Goal: Information Seeking & Learning: Learn about a topic

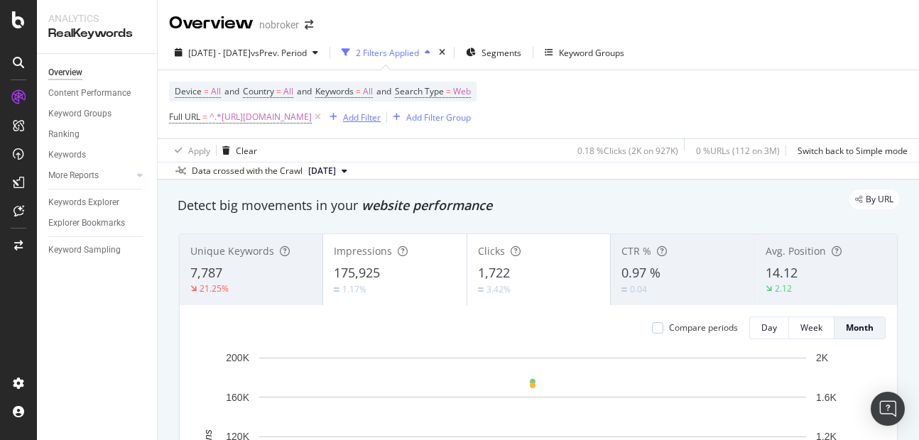
click at [381, 113] on div "Add Filter" at bounding box center [362, 117] width 38 height 12
click at [344, 150] on div "Apply Clear 0.18 % Clicks ( 2K on 927K ) 0 % URLs ( 112 on 3M ) Switch back to …" at bounding box center [538, 149] width 761 height 23
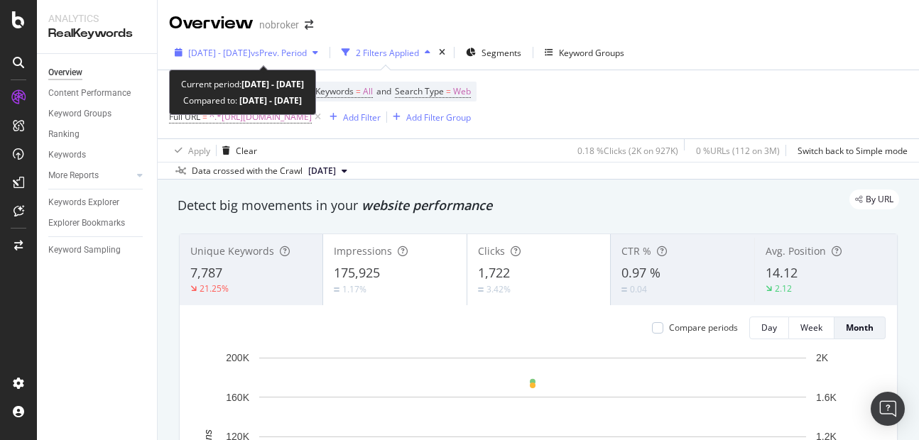
click at [229, 53] on span "[DATE] - [DATE]" at bounding box center [219, 53] width 62 height 12
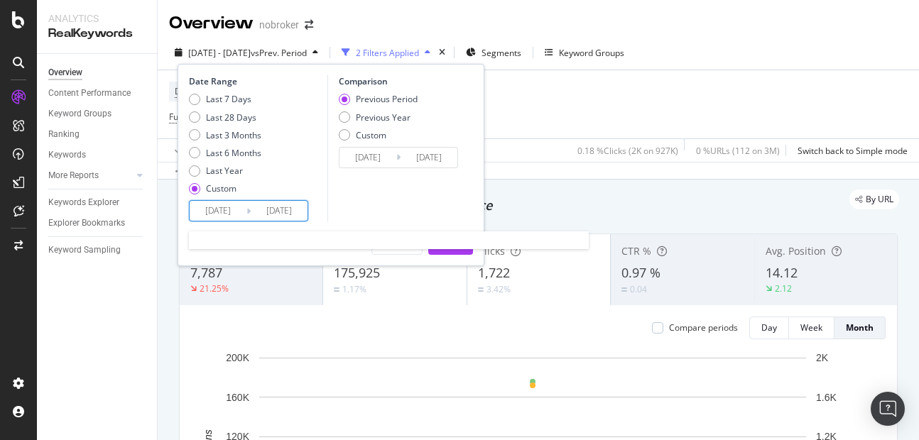
click at [221, 219] on input "[DATE]" at bounding box center [218, 211] width 57 height 20
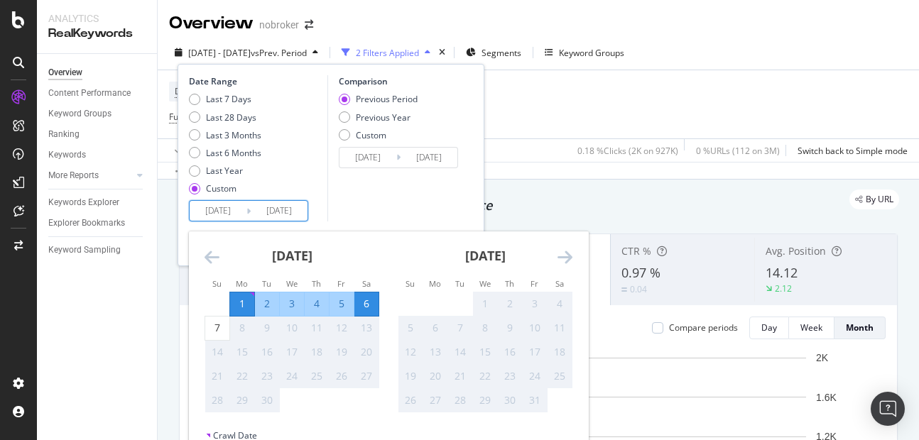
click at [235, 308] on div "1" at bounding box center [242, 304] width 24 height 14
click at [220, 321] on div "7" at bounding box center [217, 328] width 24 height 14
type input "[DATE]"
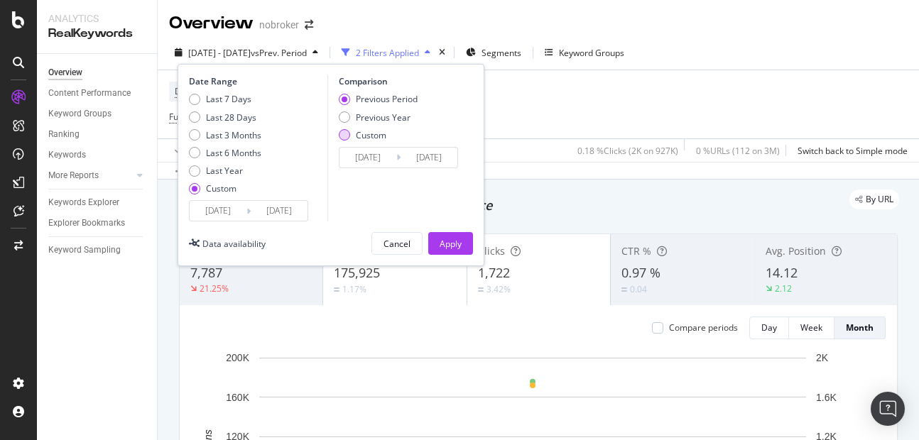
drag, startPoint x: 342, startPoint y: 100, endPoint x: 342, endPoint y: 135, distance: 34.8
click at [342, 135] on div "Previous Period Previous Year Custom" at bounding box center [378, 119] width 79 height 53
click at [342, 135] on div "Custom" at bounding box center [344, 134] width 11 height 11
click at [371, 159] on input "[DATE]" at bounding box center [367, 158] width 57 height 20
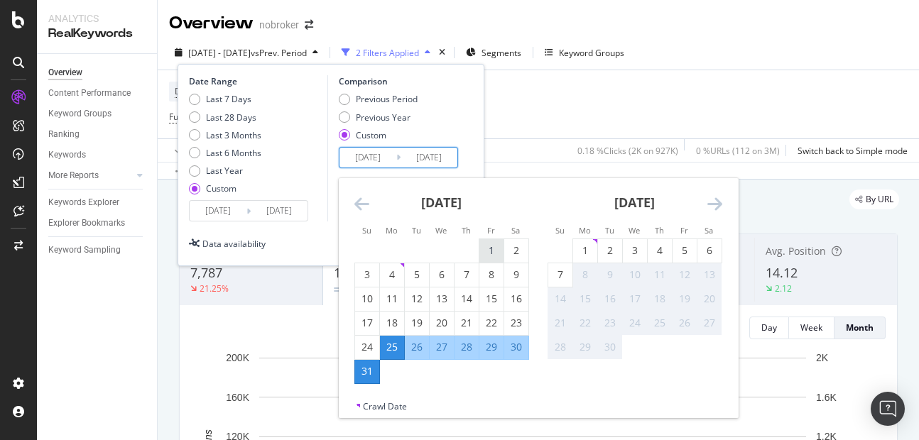
click at [489, 251] on div "1" at bounding box center [491, 251] width 24 height 14
type input "[DATE]"
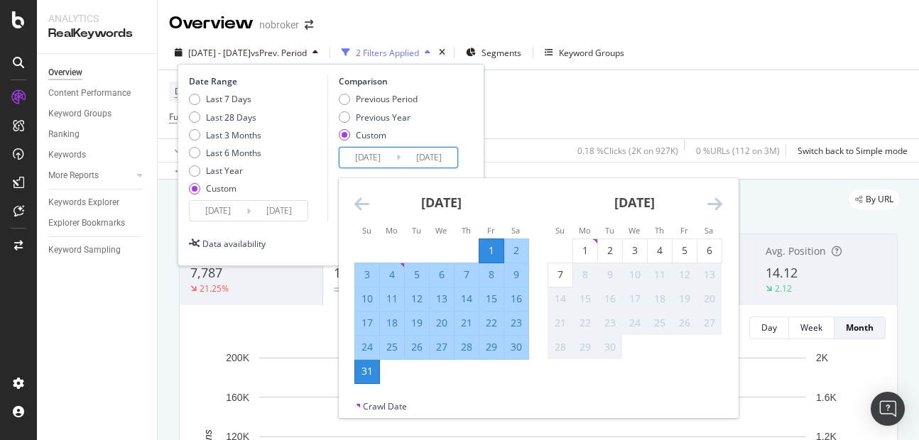
click at [466, 272] on div "7" at bounding box center [466, 275] width 24 height 14
type input "[DATE]"
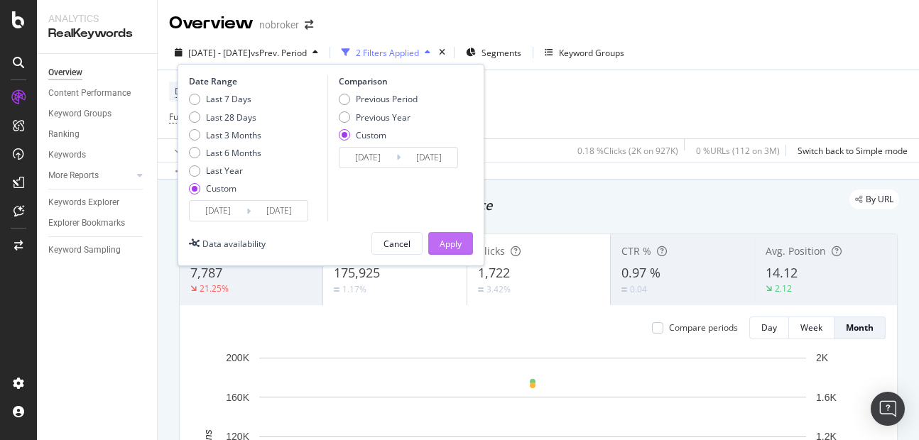
click at [458, 244] on div "Apply" at bounding box center [450, 244] width 22 height 12
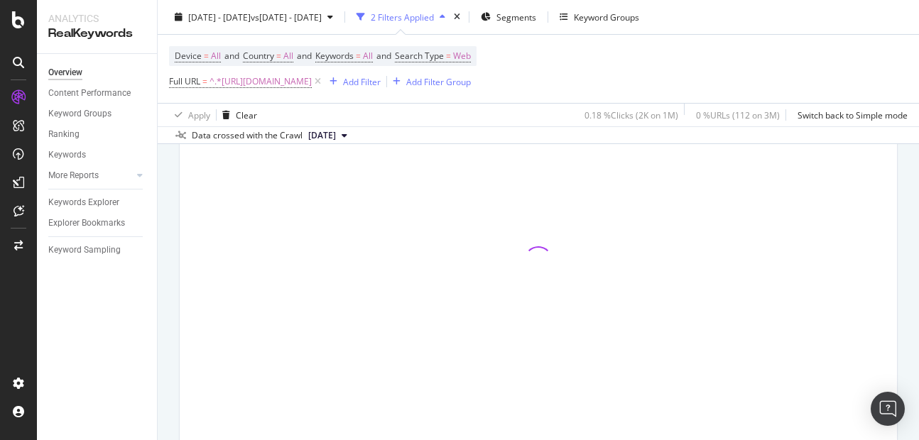
scroll to position [182, 0]
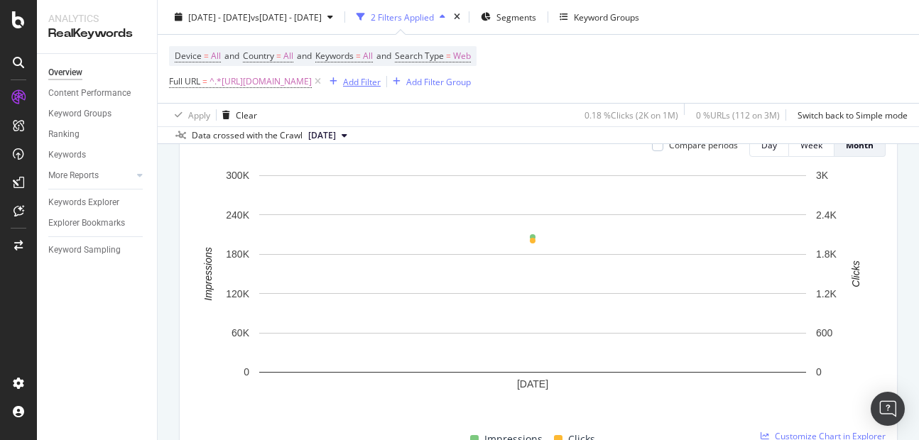
click at [381, 87] on div "Add Filter" at bounding box center [362, 81] width 38 height 12
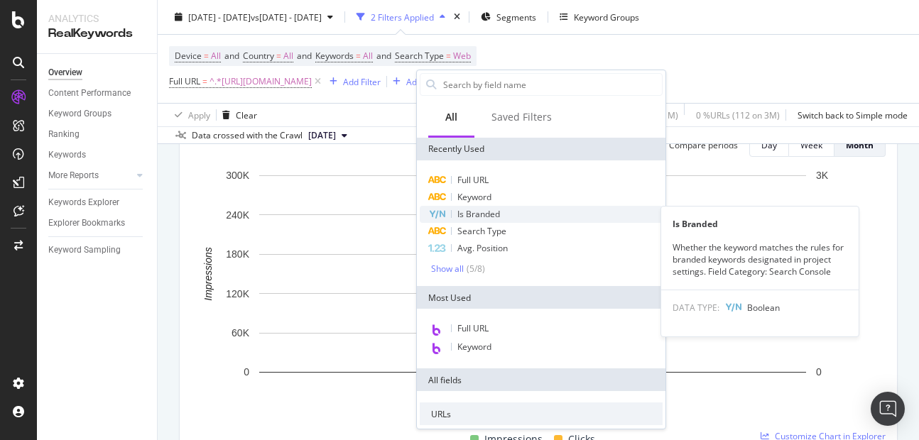
click at [471, 213] on span "Is Branded" at bounding box center [478, 214] width 43 height 12
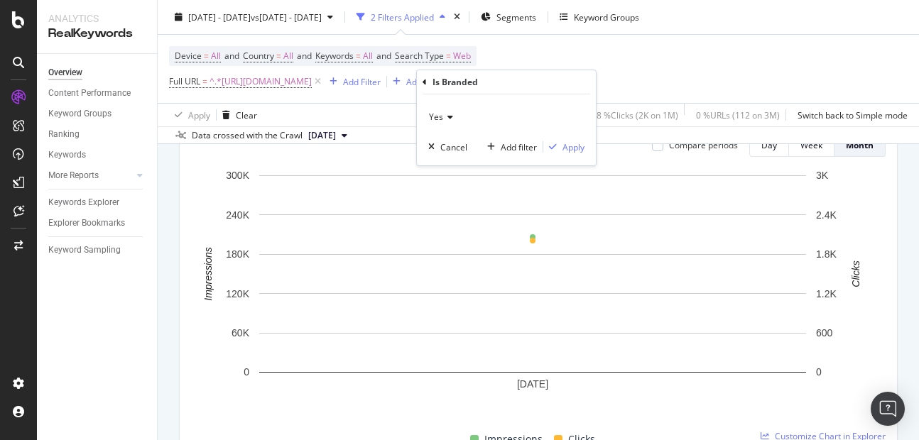
click at [573, 155] on div "Yes Cancel Add filter Apply" at bounding box center [506, 129] width 179 height 71
click at [573, 151] on div "Apply" at bounding box center [573, 147] width 22 height 12
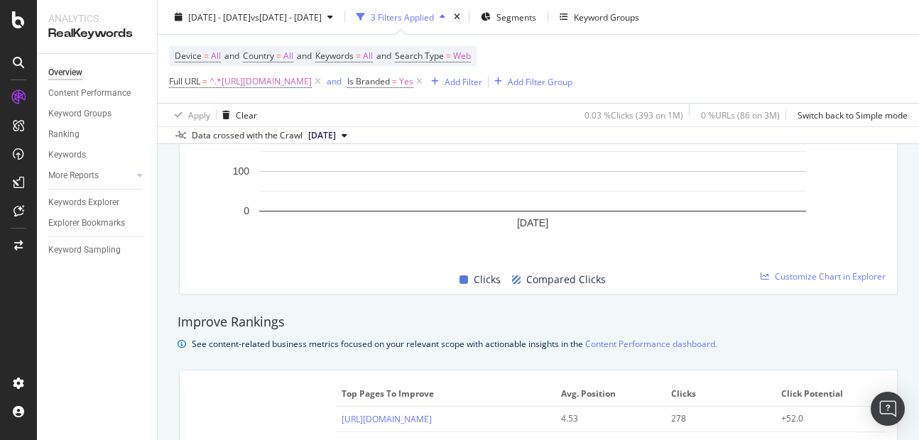
scroll to position [774, 0]
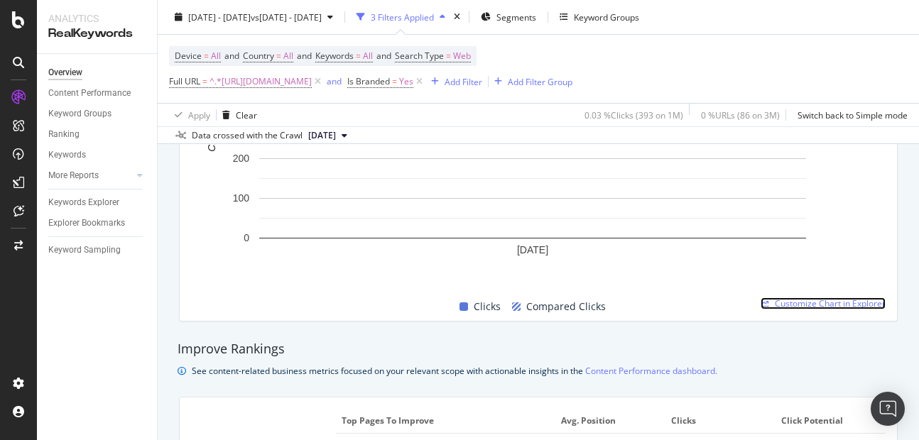
click at [775, 299] on span "Customize Chart in Explorer" at bounding box center [830, 303] width 111 height 12
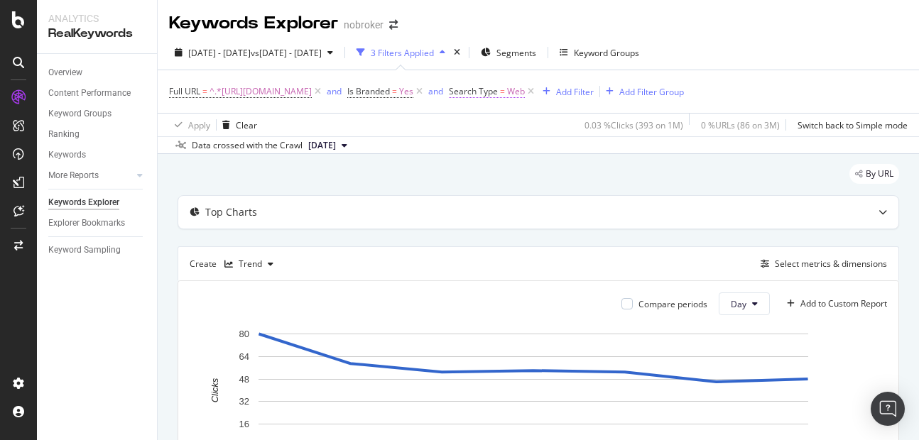
click at [525, 96] on span "Web" at bounding box center [516, 92] width 18 height 20
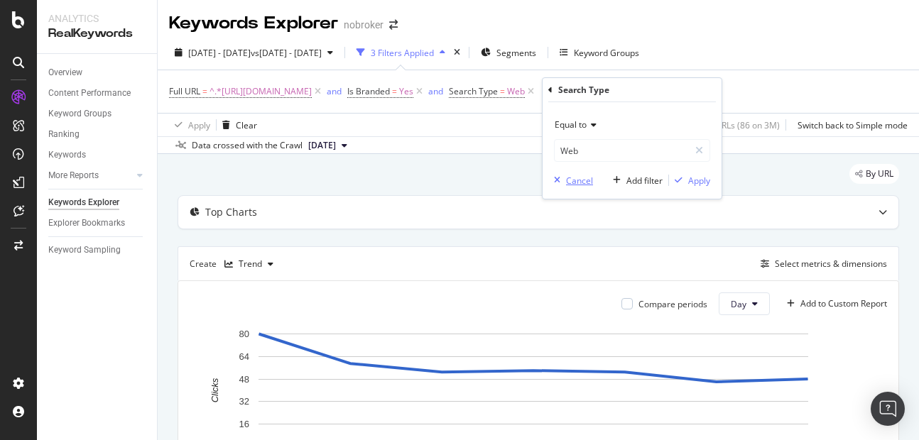
click at [567, 179] on div "Cancel" at bounding box center [579, 181] width 27 height 12
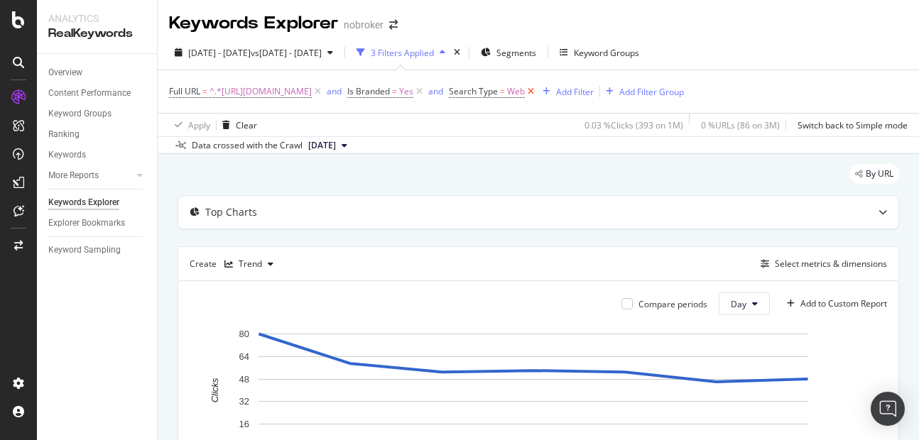
click at [537, 96] on icon at bounding box center [531, 91] width 12 height 14
click at [752, 305] on icon at bounding box center [755, 304] width 6 height 9
click at [723, 362] on span "Week" at bounding box center [732, 358] width 26 height 13
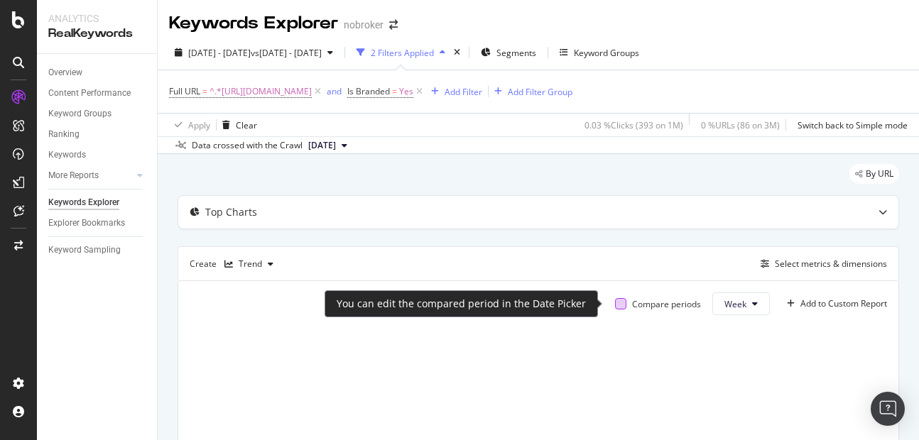
click at [615, 306] on div at bounding box center [620, 303] width 11 height 11
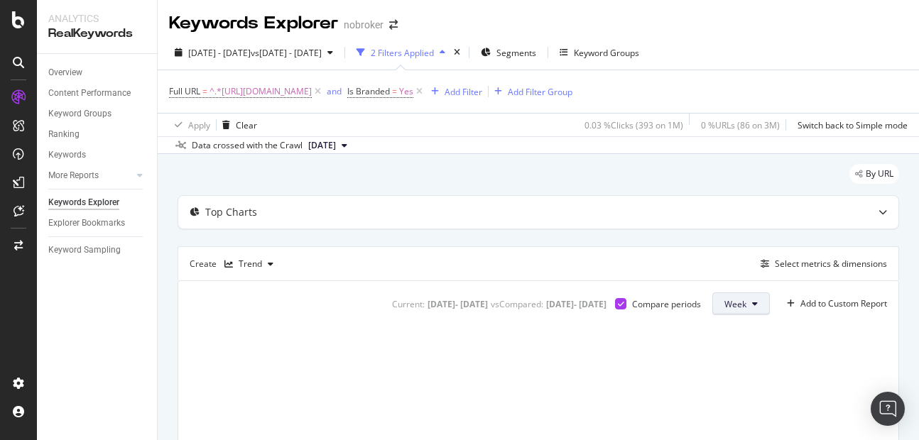
click at [727, 304] on span "Week" at bounding box center [735, 304] width 22 height 12
click at [578, 273] on div "Create Trend Select metrics & dimensions" at bounding box center [538, 263] width 721 height 34
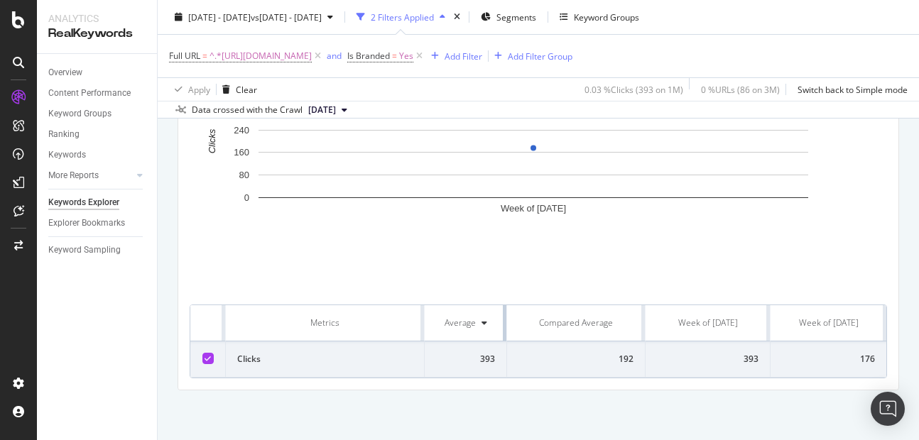
drag, startPoint x: 571, startPoint y: 311, endPoint x: 495, endPoint y: 316, distance: 76.1
click at [495, 316] on th "Average" at bounding box center [466, 323] width 82 height 36
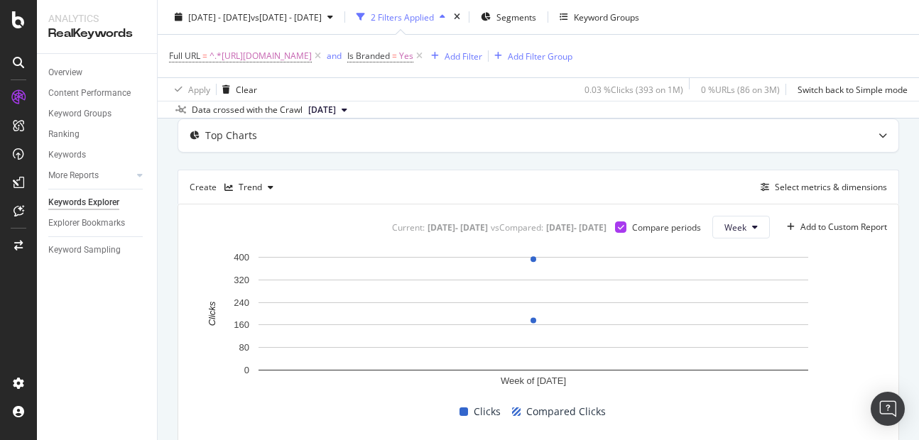
scroll to position [55, 0]
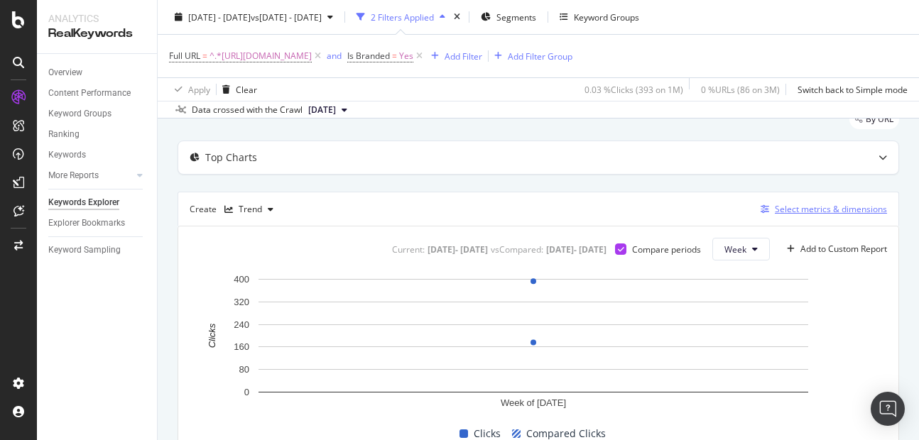
click at [790, 210] on div "Select metrics & dimensions" at bounding box center [831, 209] width 112 height 12
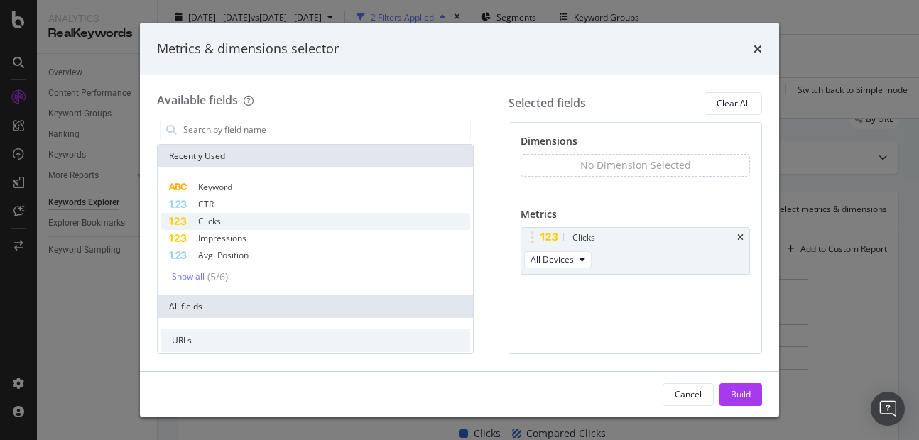
click at [212, 224] on span "Clicks" at bounding box center [209, 221] width 23 height 12
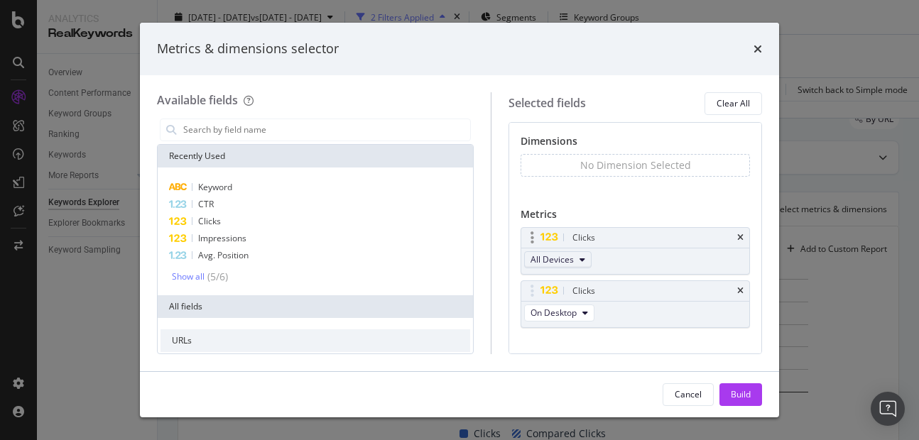
click at [576, 266] on button "All Devices" at bounding box center [557, 259] width 67 height 17
click at [567, 312] on span "On Desktop" at bounding box center [553, 313] width 46 height 12
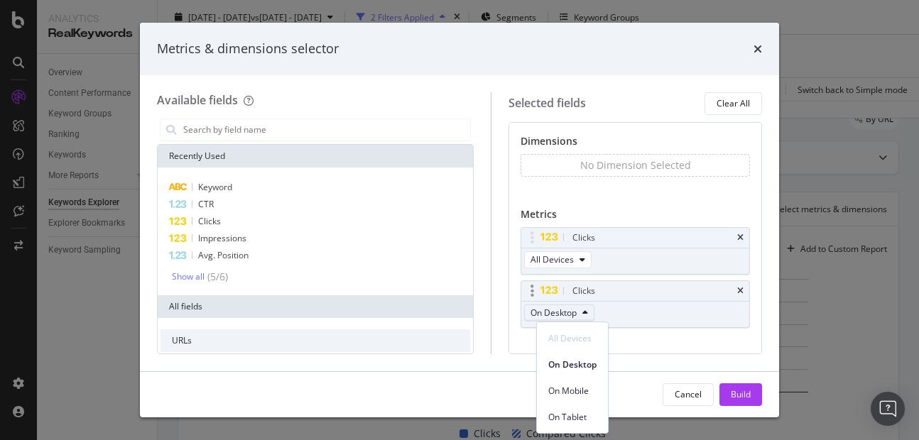
click at [567, 312] on span "On Desktop" at bounding box center [553, 313] width 46 height 12
click at [737, 288] on icon "times" at bounding box center [740, 291] width 6 height 9
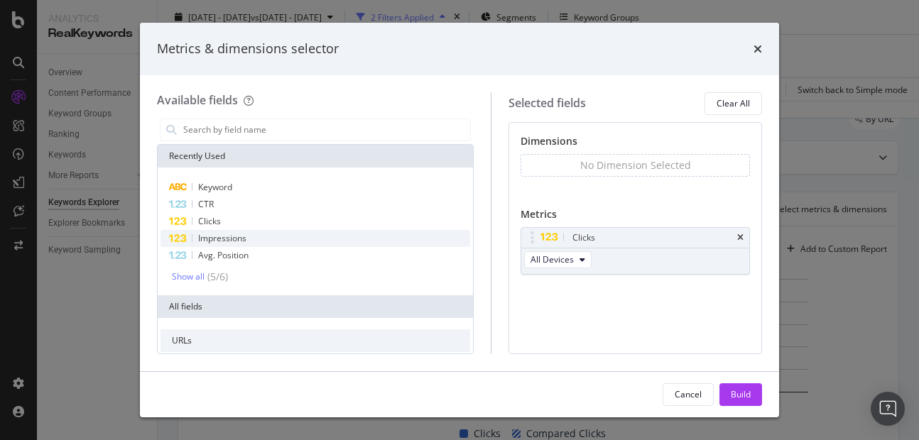
click at [226, 236] on span "Impressions" at bounding box center [222, 238] width 48 height 12
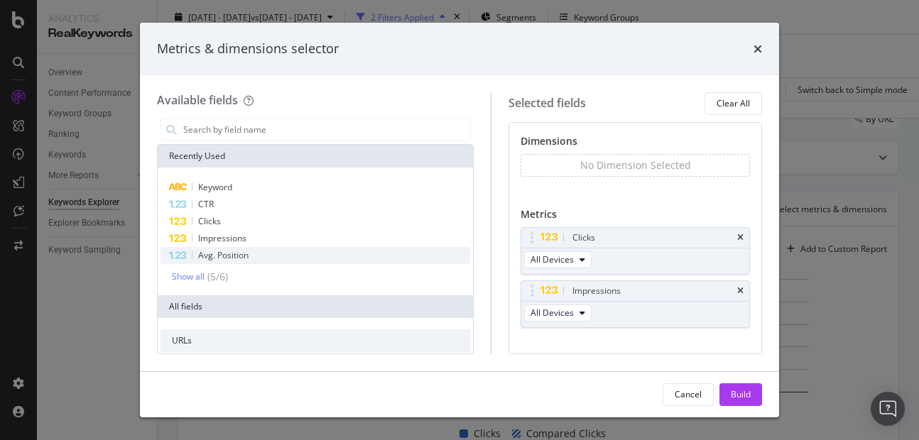
click at [225, 262] on div "Avg. Position" at bounding box center [315, 255] width 310 height 17
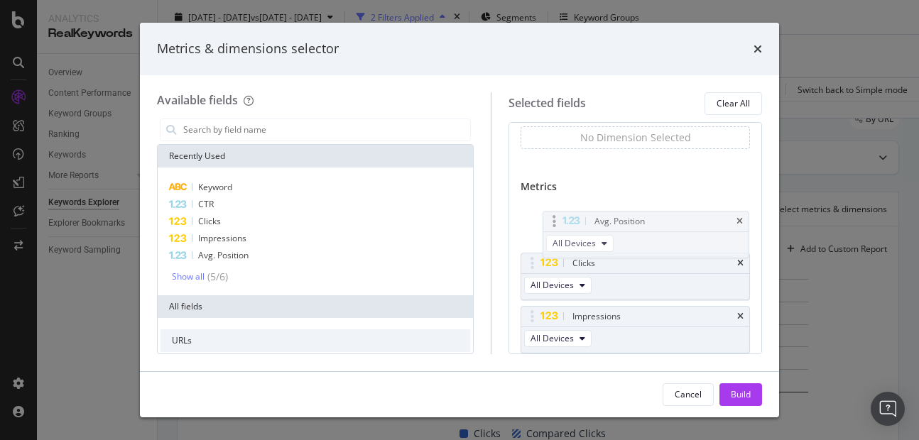
drag, startPoint x: 537, startPoint y: 318, endPoint x: 547, endPoint y: 222, distance: 96.4
click at [547, 222] on body "Analytics RealKeywords Overview Content Performance Keyword Groups Ranking Keyw…" at bounding box center [459, 220] width 919 height 440
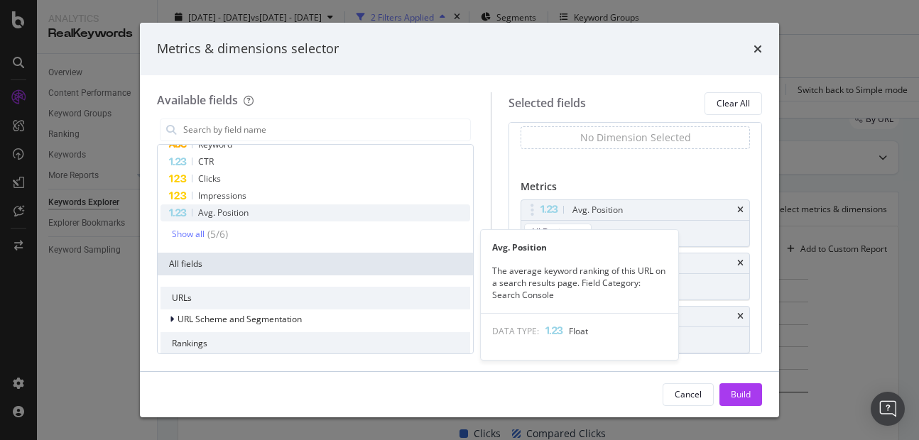
scroll to position [0, 0]
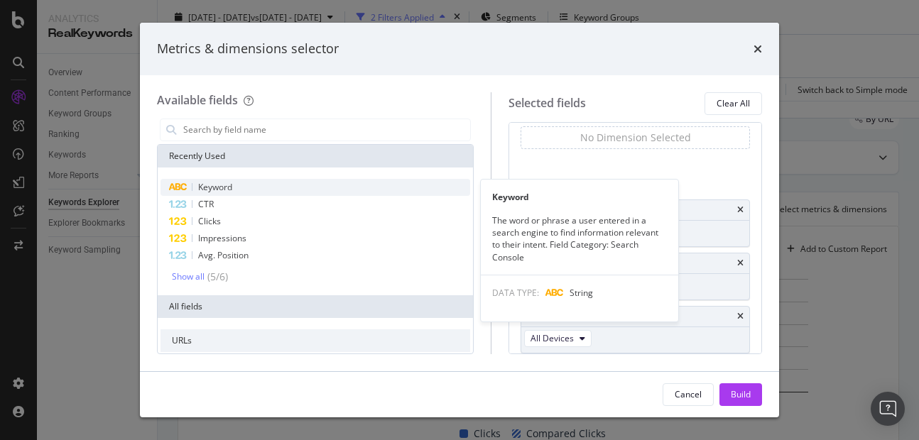
click at [257, 185] on div "Keyword" at bounding box center [315, 187] width 310 height 17
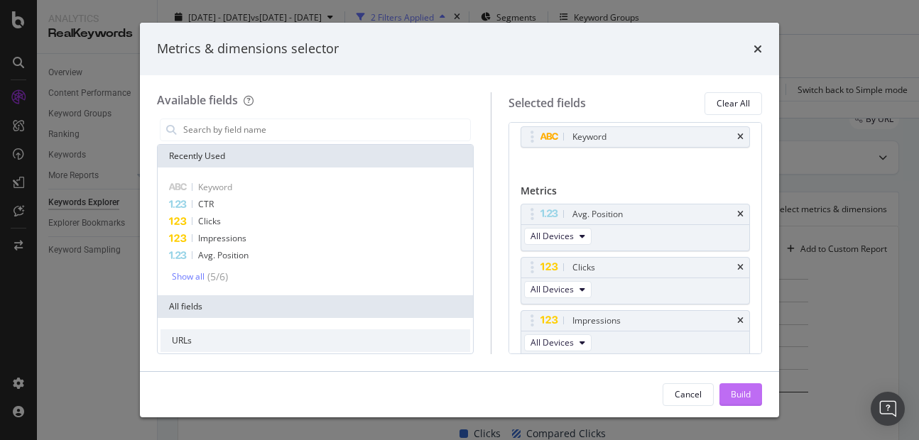
click at [735, 393] on div "Build" at bounding box center [741, 394] width 20 height 12
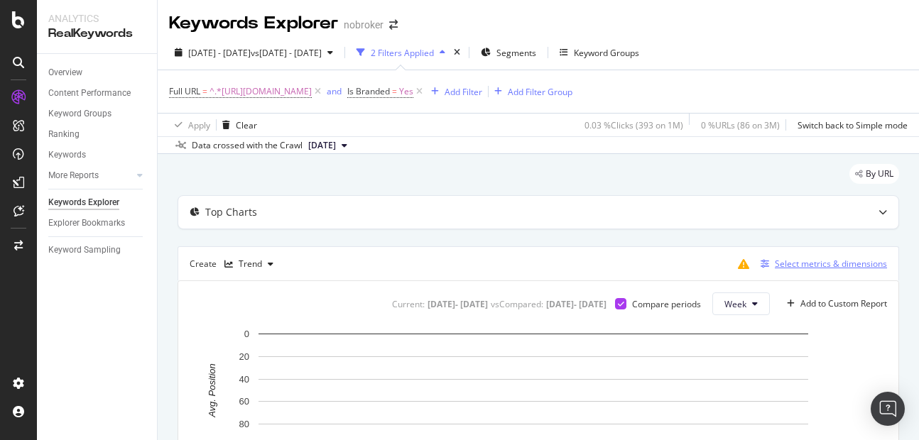
click at [790, 265] on div "Select metrics & dimensions" at bounding box center [831, 264] width 112 height 12
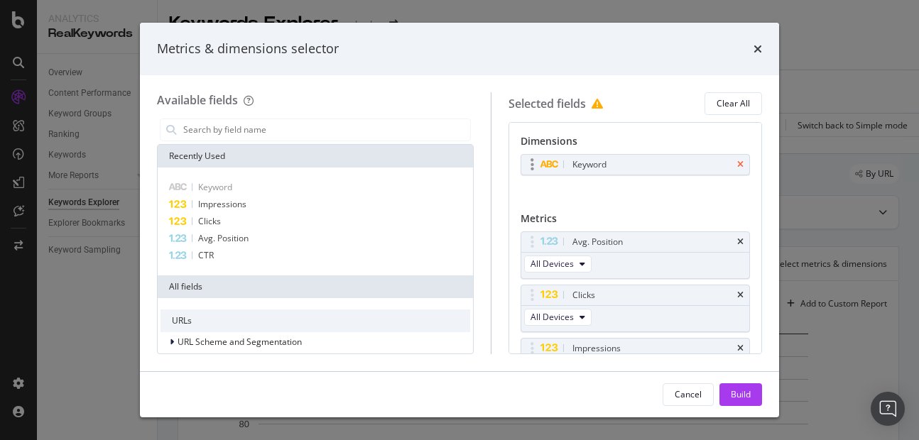
click at [737, 164] on icon "times" at bounding box center [740, 164] width 6 height 9
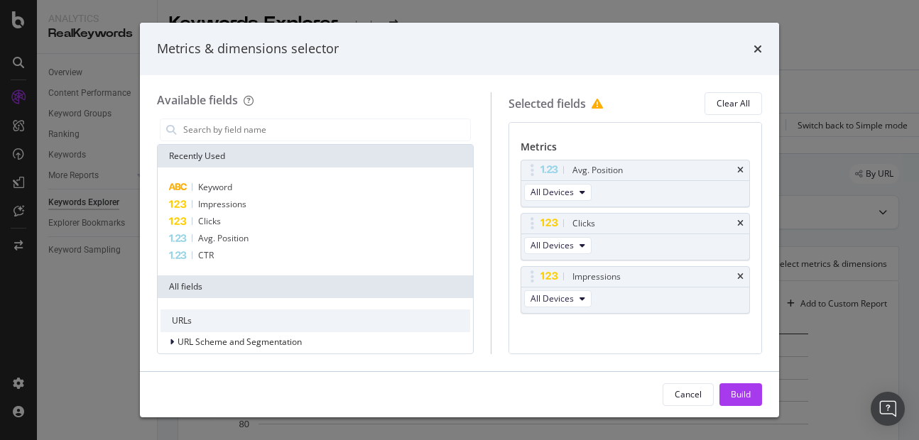
scroll to position [75, 0]
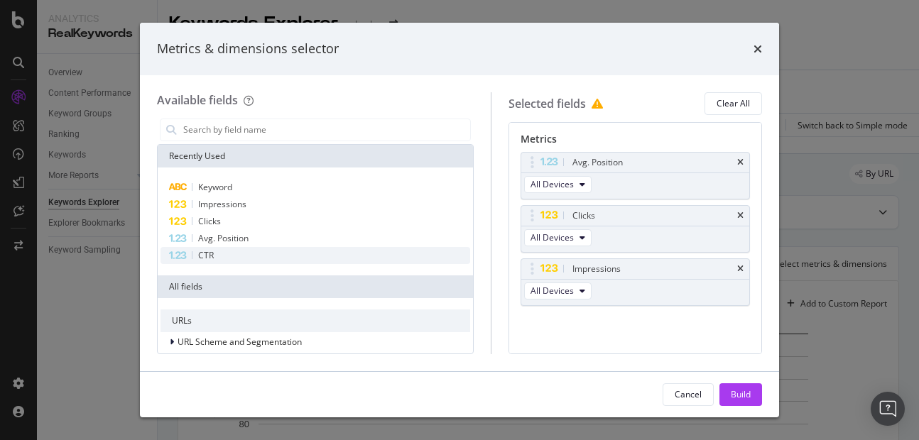
click at [219, 255] on div "CTR" at bounding box center [315, 255] width 310 height 17
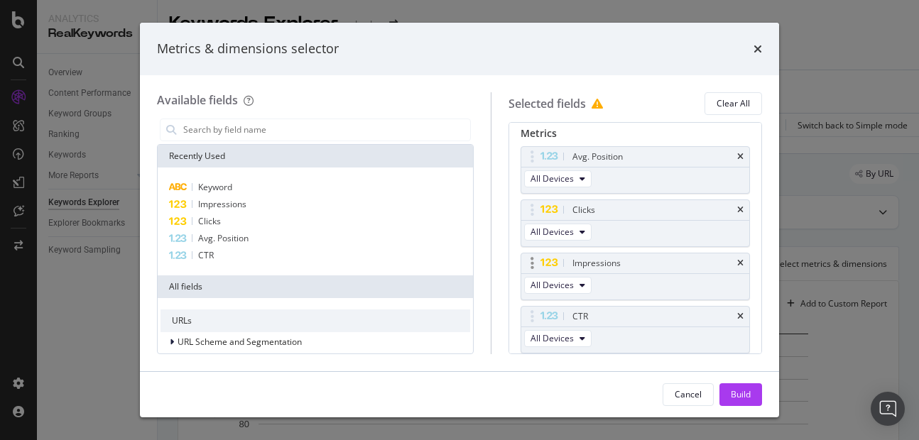
scroll to position [129, 0]
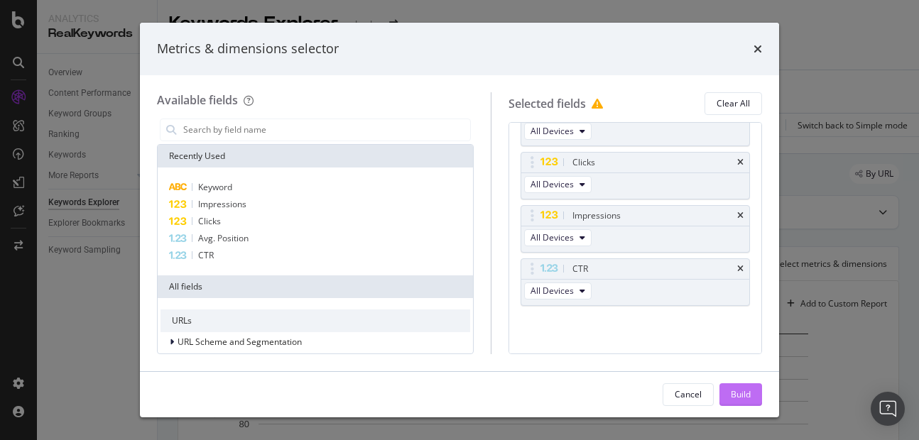
click at [747, 405] on button "Build" at bounding box center [740, 394] width 43 height 23
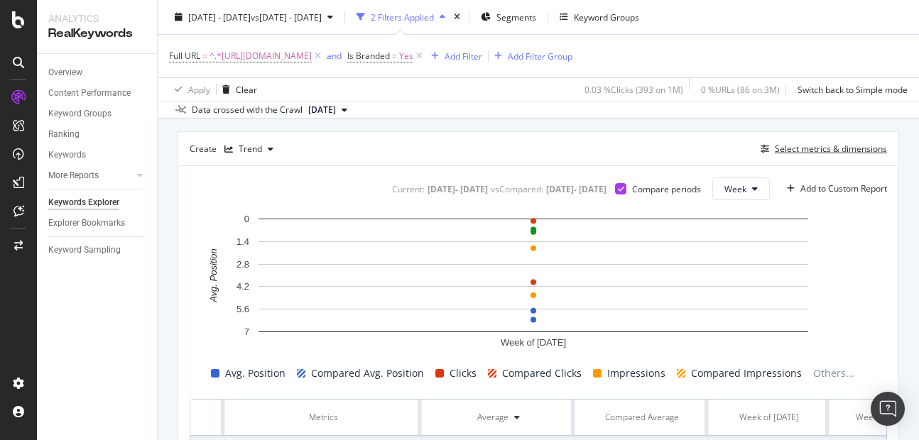
scroll to position [173, 0]
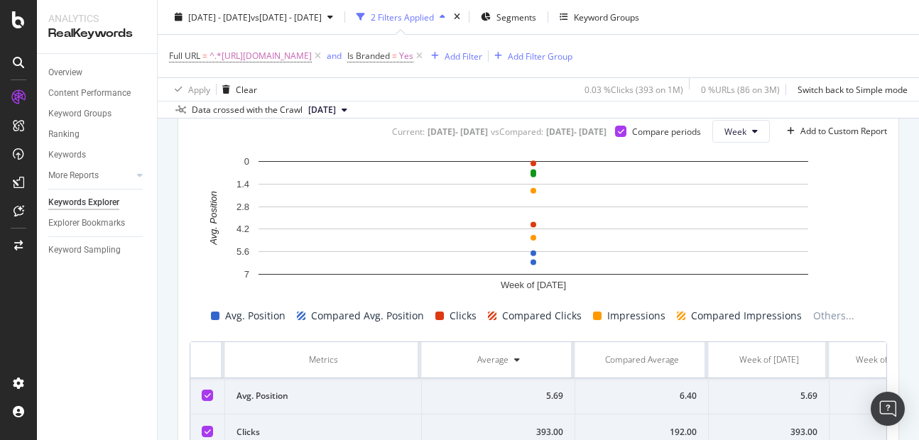
click at [717, 143] on div "Current: [DATE] - [DATE] vs Compared : [DATE] - [DATE] Compare periods Week Add…" at bounding box center [538, 322] width 720 height 427
click at [724, 136] on span "Week" at bounding box center [735, 132] width 22 height 12
click at [730, 211] on span "Month" at bounding box center [726, 212] width 26 height 13
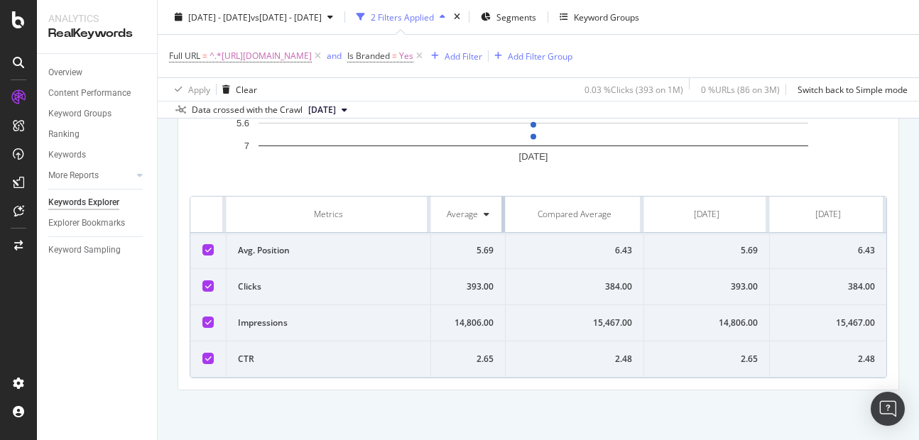
drag, startPoint x: 572, startPoint y: 196, endPoint x: 444, endPoint y: 197, distance: 127.1
click at [445, 197] on th "Average" at bounding box center [468, 215] width 74 height 36
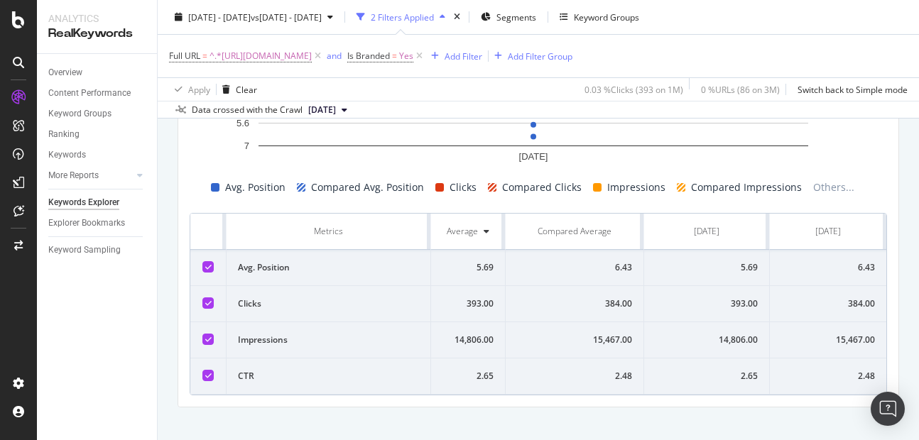
scroll to position [318, 0]
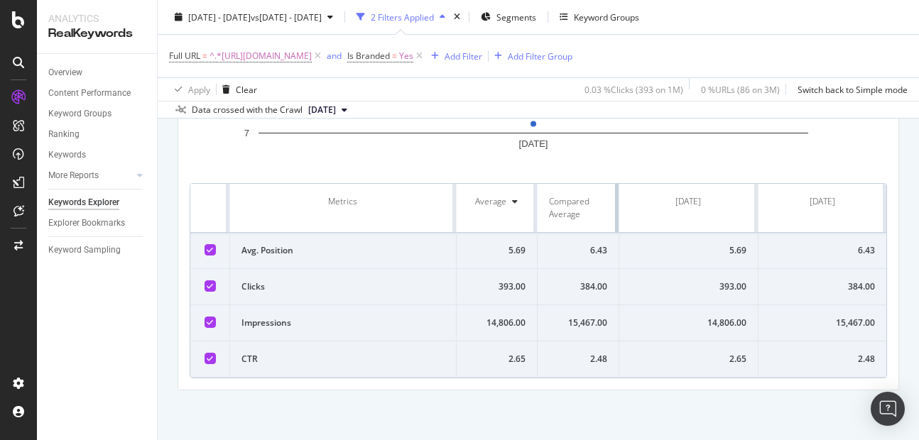
drag, startPoint x: 635, startPoint y: 214, endPoint x: 569, endPoint y: 211, distance: 65.4
click at [569, 211] on th "Compared Average" at bounding box center [578, 208] width 82 height 49
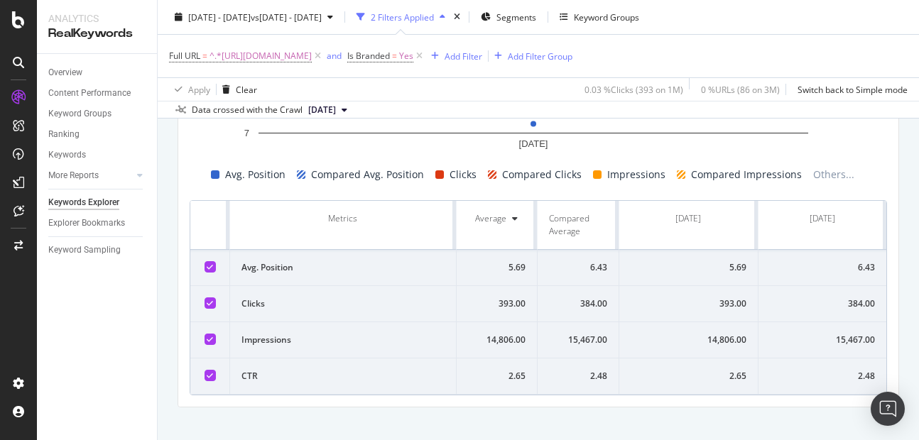
scroll to position [329, 0]
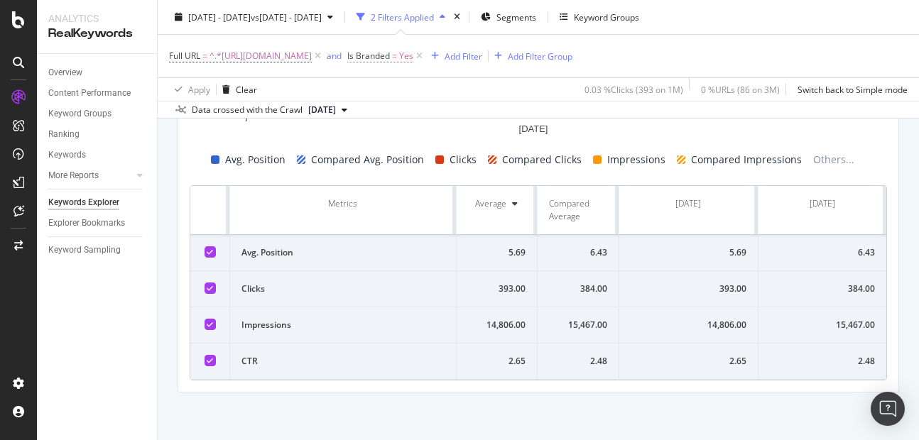
click at [413, 57] on span "Yes" at bounding box center [406, 56] width 14 height 20
click at [461, 85] on span "Yes" at bounding box center [460, 89] width 14 height 12
click at [471, 138] on span "No" at bounding box center [464, 137] width 11 height 12
click at [591, 117] on div "Apply" at bounding box center [597, 120] width 22 height 12
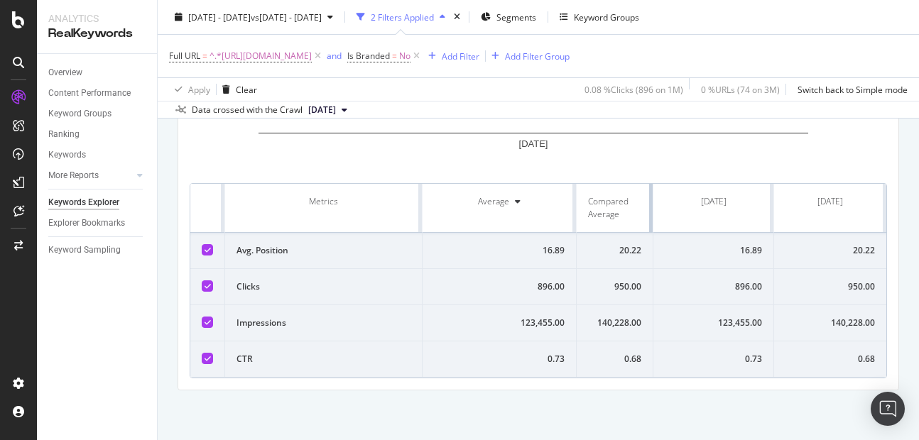
scroll to position [0, 3]
drag, startPoint x: 706, startPoint y: 202, endPoint x: 630, endPoint y: 204, distance: 75.3
click at [630, 204] on th "Compared Average" at bounding box center [615, 208] width 72 height 49
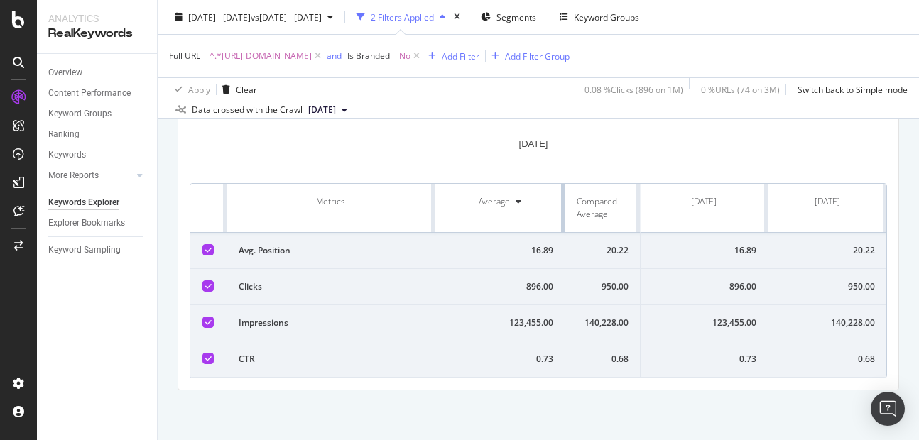
scroll to position [0, 0]
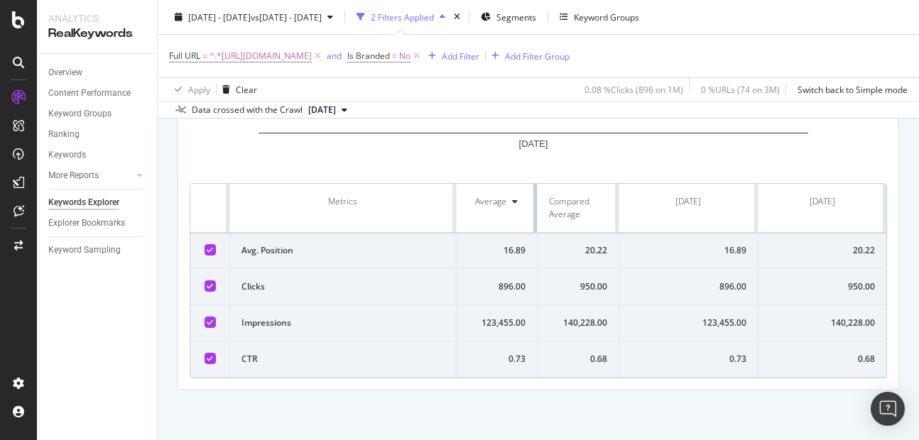
drag, startPoint x: 570, startPoint y: 196, endPoint x: 457, endPoint y: 203, distance: 113.1
click at [457, 203] on th "Average" at bounding box center [498, 208] width 82 height 49
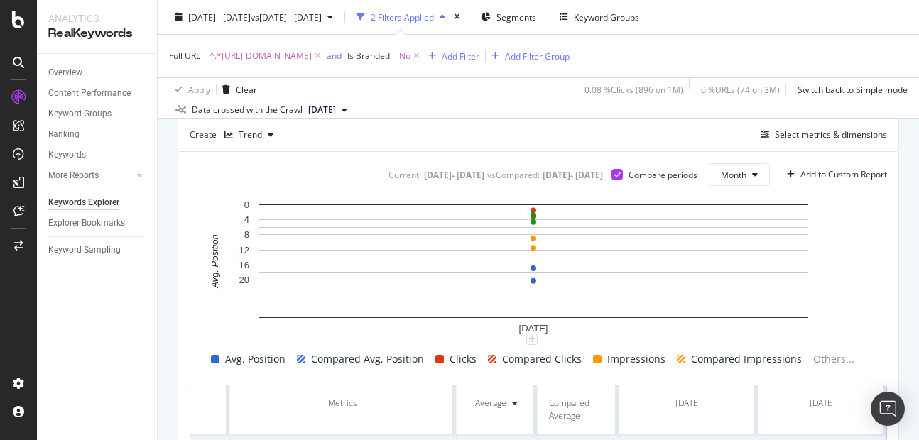
scroll to position [331, 0]
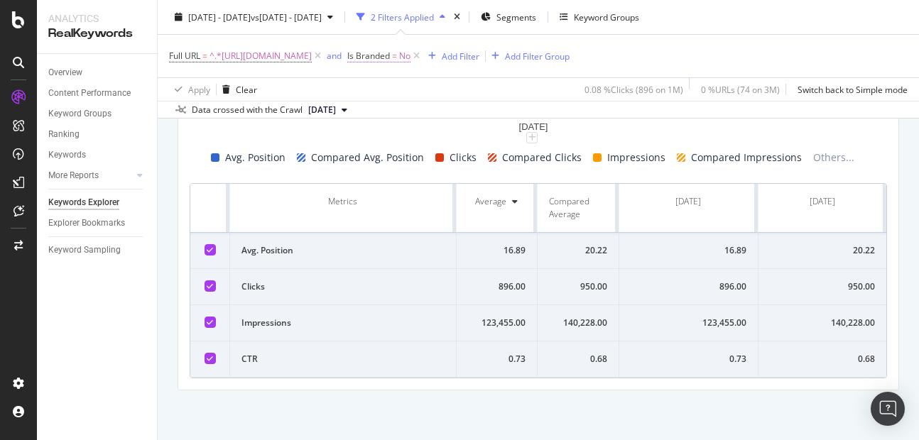
click at [410, 57] on span "No" at bounding box center [404, 56] width 11 height 20
click at [459, 96] on div "No" at bounding box center [530, 89] width 156 height 23
click at [466, 124] on span "Yes" at bounding box center [466, 119] width 14 height 12
click at [595, 116] on div "Apply" at bounding box center [597, 120] width 22 height 12
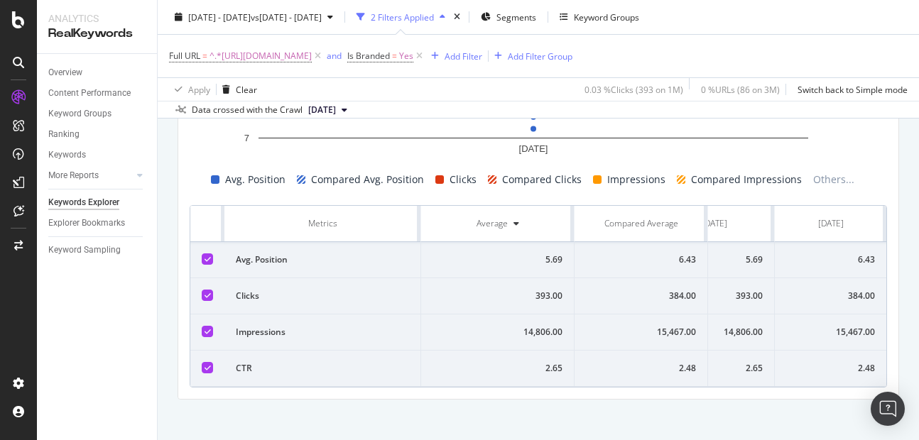
scroll to position [304, 0]
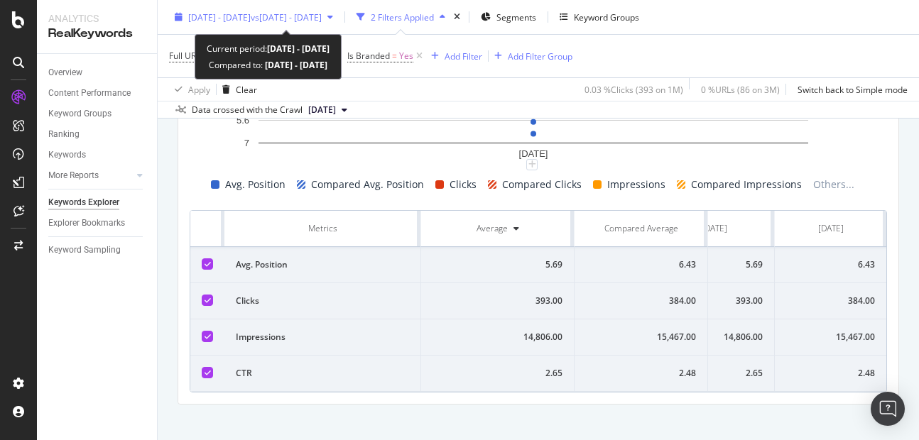
click at [307, 25] on div "[DATE] - [DATE] vs [DATE] - [DATE]" at bounding box center [254, 16] width 170 height 21
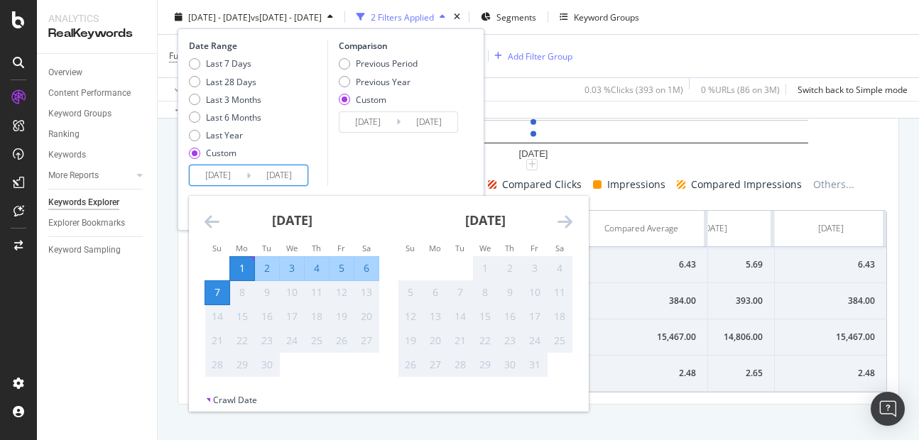
click at [226, 178] on input "[DATE]" at bounding box center [218, 175] width 57 height 20
click at [213, 229] on icon "Move backward to switch to the previous month." at bounding box center [211, 221] width 15 height 17
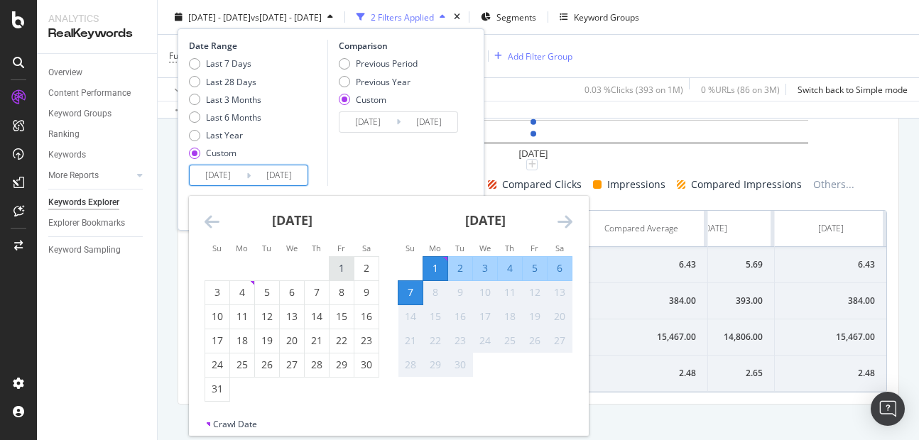
click at [329, 269] on div "1" at bounding box center [341, 268] width 24 height 14
type input "[DATE]"
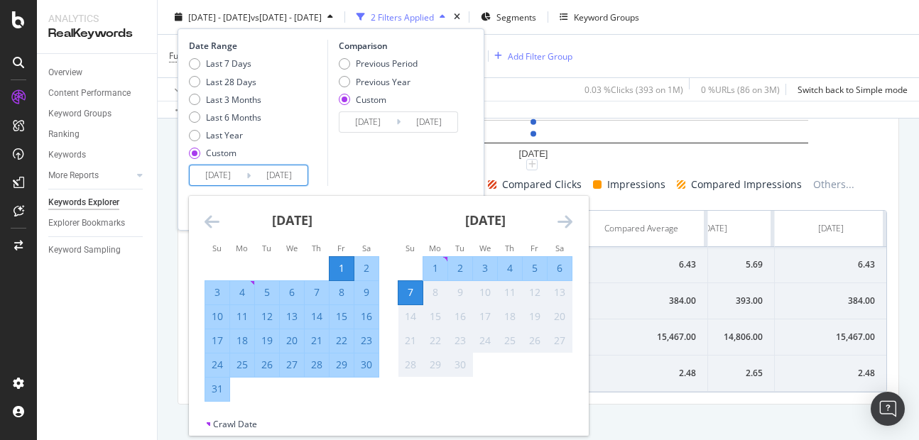
click at [212, 386] on div "31" at bounding box center [217, 389] width 24 height 14
type input "[DATE]"
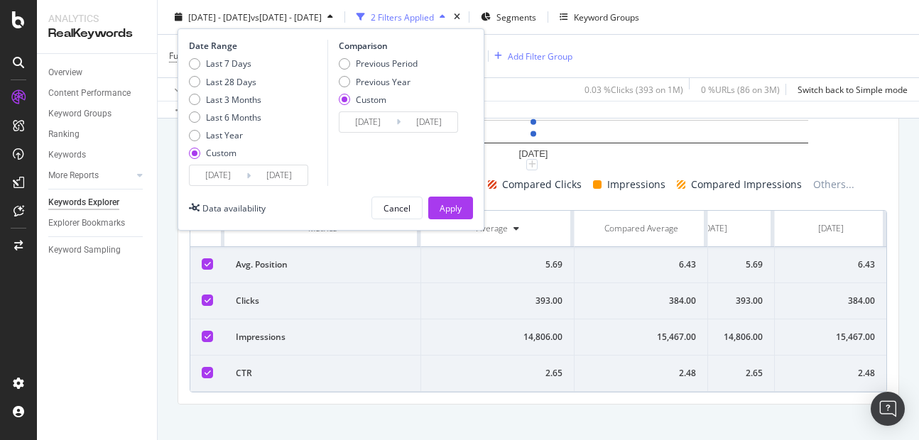
click at [368, 126] on input "[DATE]" at bounding box center [367, 122] width 57 height 20
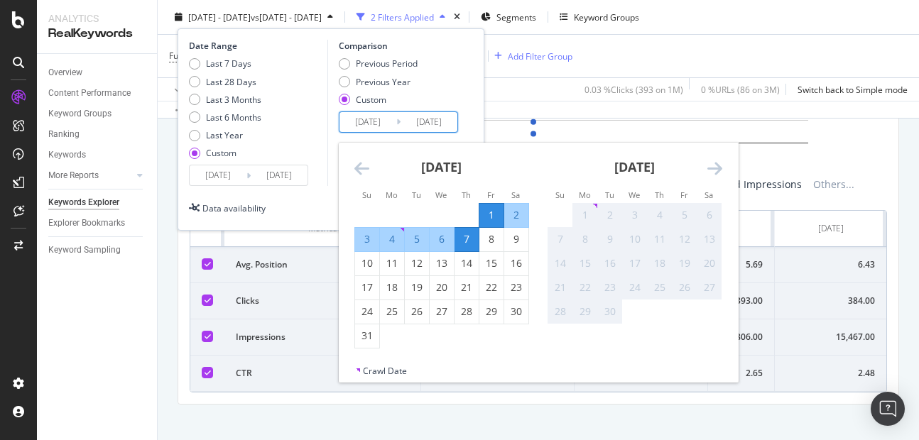
click at [364, 177] on icon "Move backward to switch to the previous month." at bounding box center [361, 168] width 15 height 17
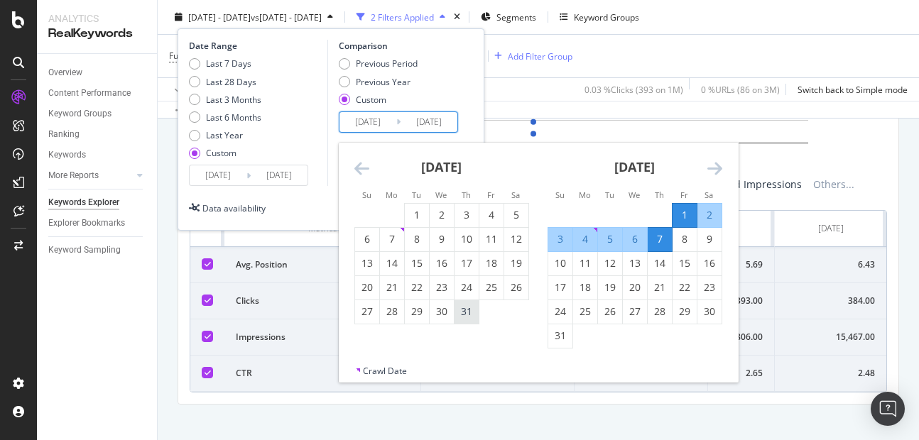
drag, startPoint x: 410, startPoint y: 209, endPoint x: 465, endPoint y: 312, distance: 115.9
click at [465, 312] on tbody "1 2 3 4 5 6 7 8 9 10 11 12 13 14 15 16 17 18 19 20 21 22 23 24 25 26 27 28 29 3…" at bounding box center [441, 263] width 174 height 121
click at [417, 209] on div "1" at bounding box center [417, 215] width 24 height 14
type input "[DATE]"
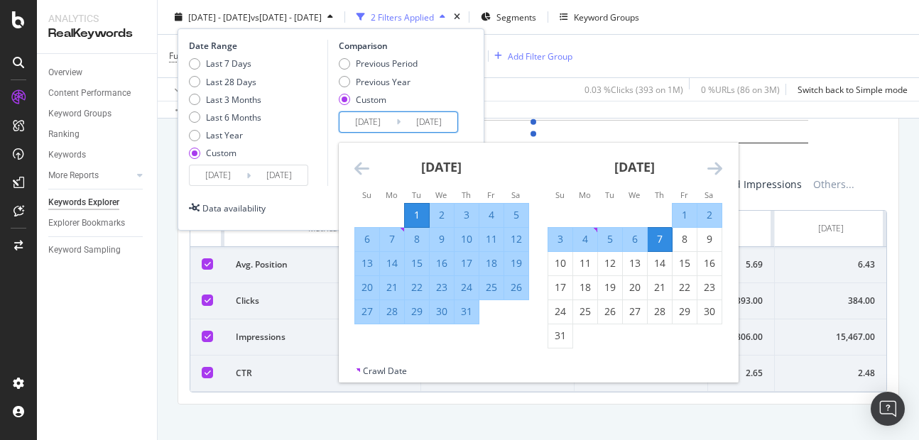
click at [458, 310] on div "31" at bounding box center [466, 312] width 24 height 14
type input "[DATE]"
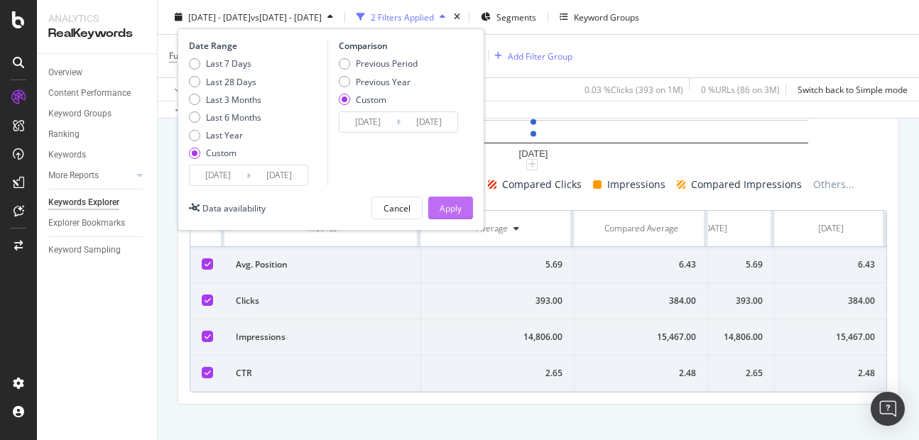
click at [458, 202] on div "Apply" at bounding box center [450, 208] width 22 height 12
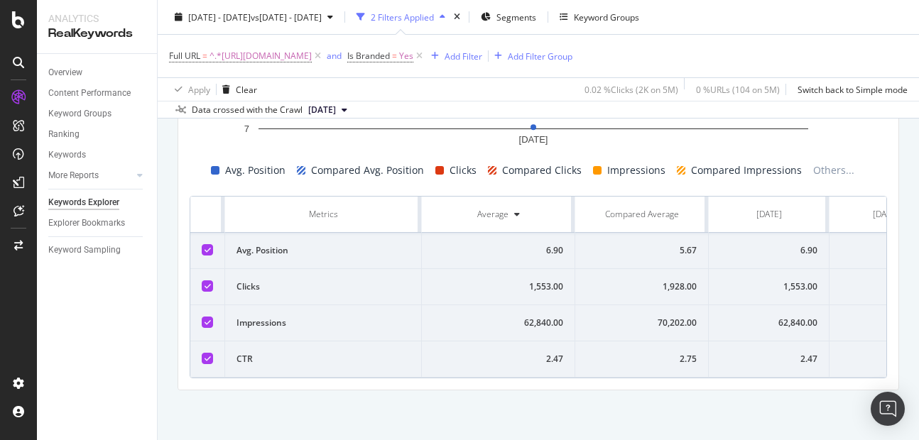
scroll to position [0, 65]
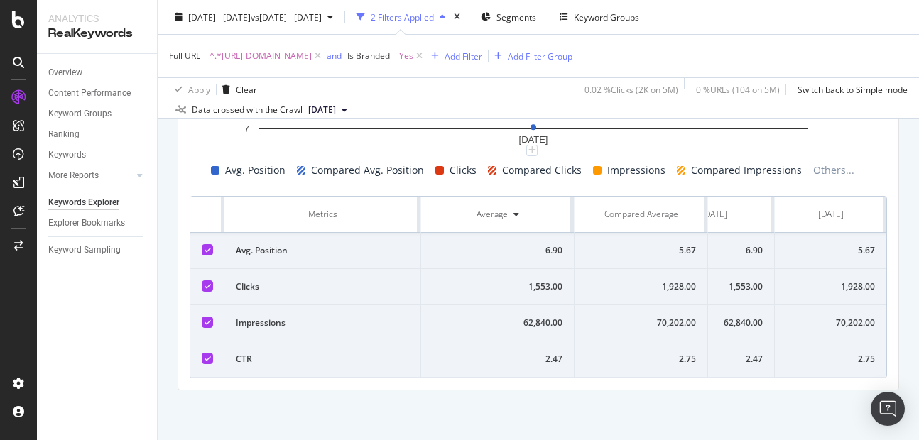
click at [413, 56] on span "Yes" at bounding box center [406, 56] width 14 height 20
click at [467, 92] on icon at bounding box center [472, 89] width 10 height 9
click at [459, 129] on div "No" at bounding box center [532, 137] width 152 height 18
click at [585, 113] on div "Apply" at bounding box center [587, 119] width 41 height 13
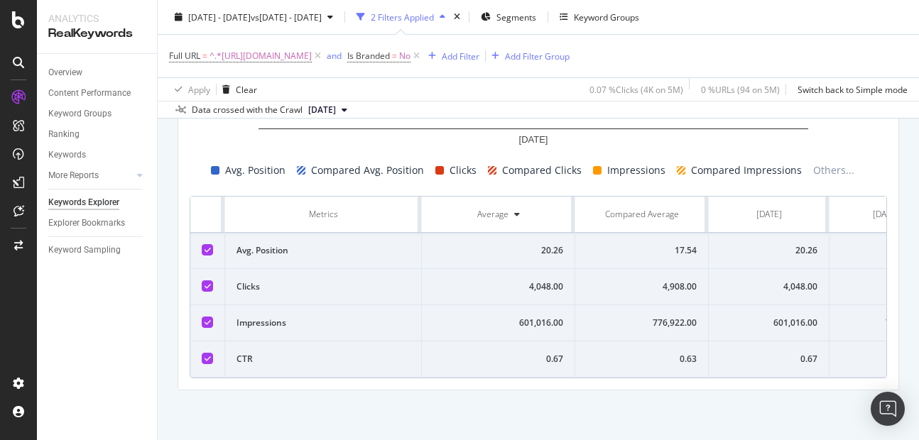
scroll to position [0, 65]
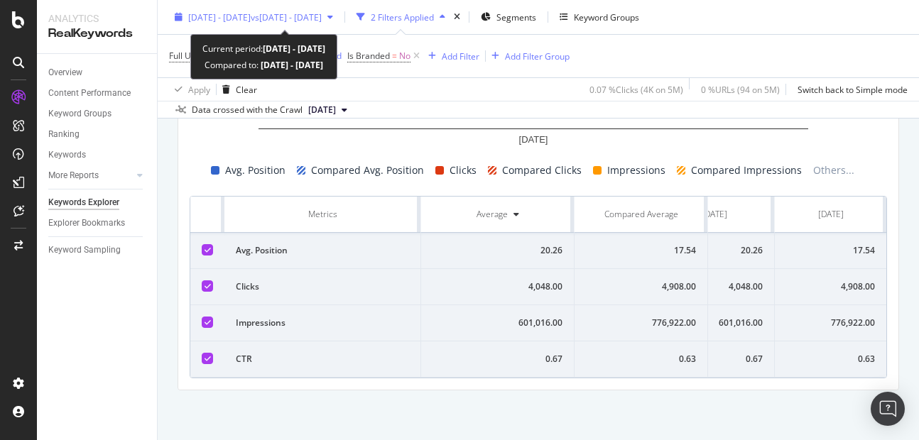
click at [251, 19] on span "[DATE] - [DATE]" at bounding box center [219, 17] width 62 height 12
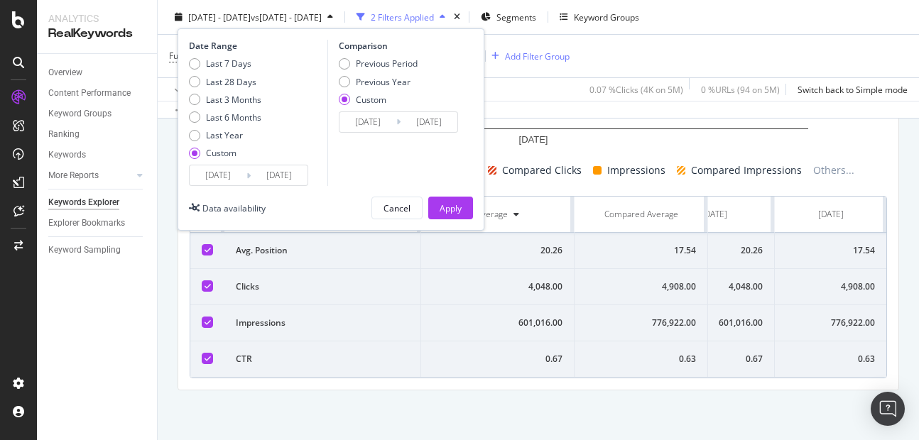
click at [235, 175] on input "[DATE]" at bounding box center [218, 175] width 57 height 20
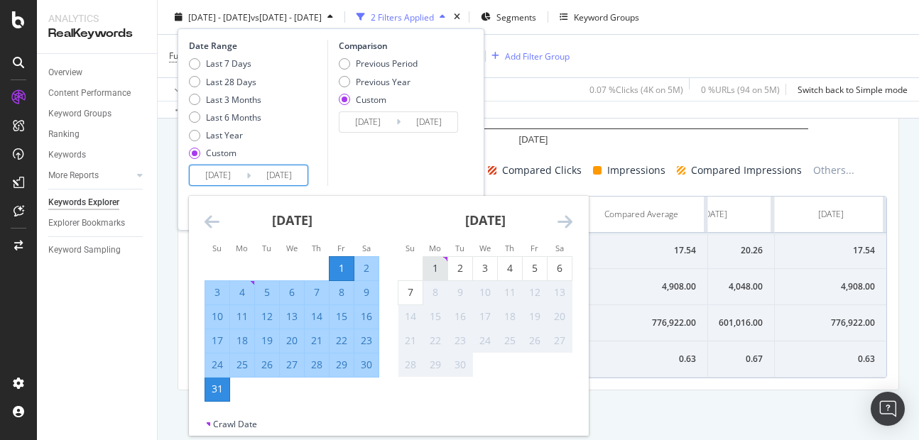
click at [436, 266] on div "1" at bounding box center [435, 268] width 24 height 14
type input "[DATE]"
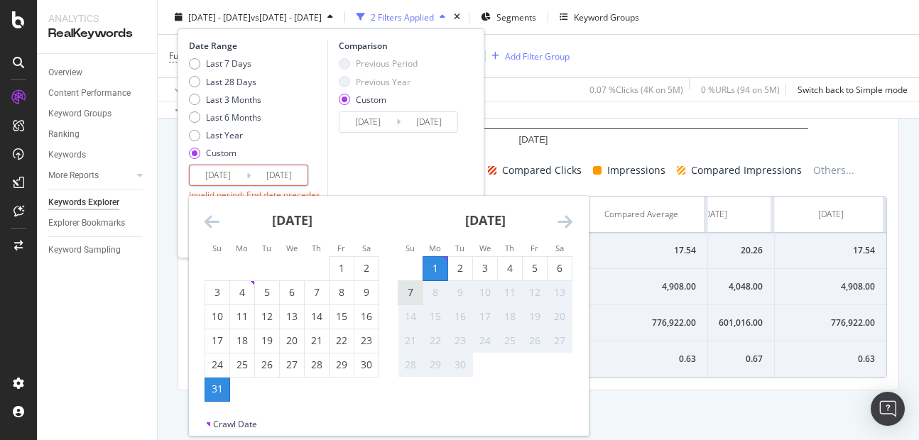
click at [416, 288] on div "7" at bounding box center [410, 292] width 24 height 14
type input "[DATE]"
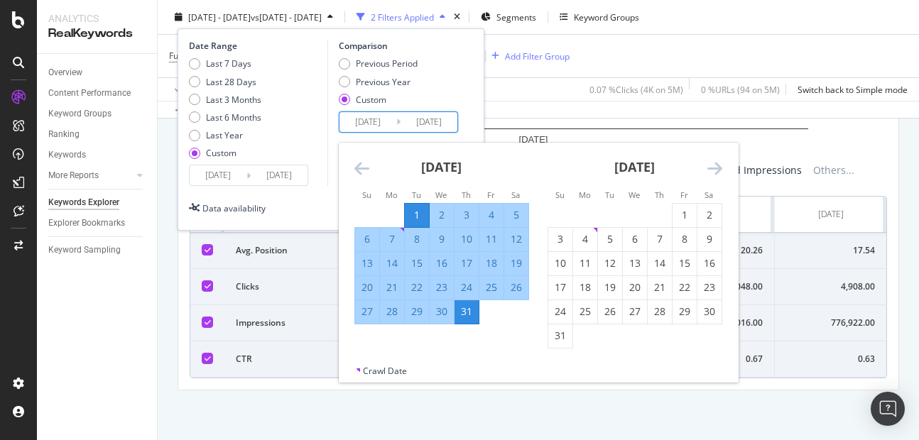
click at [370, 119] on input "[DATE]" at bounding box center [367, 122] width 57 height 20
click at [686, 213] on div "1" at bounding box center [684, 215] width 24 height 14
type input "[DATE]"
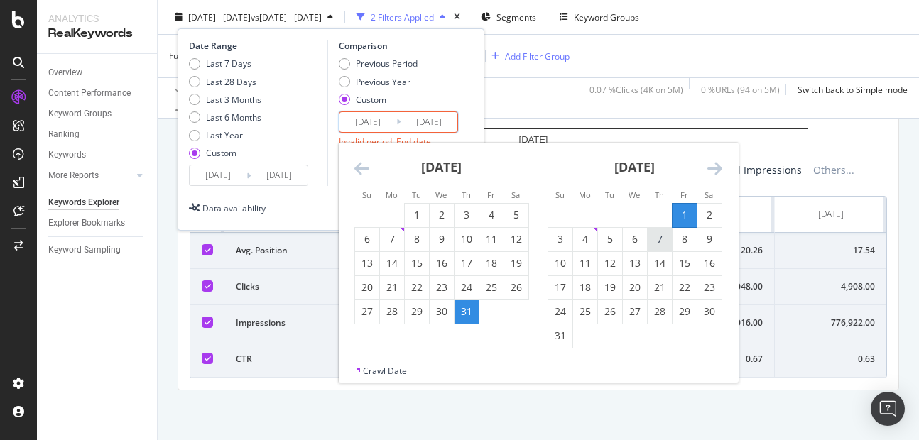
click at [662, 236] on div "7" at bounding box center [660, 239] width 24 height 14
type input "[DATE]"
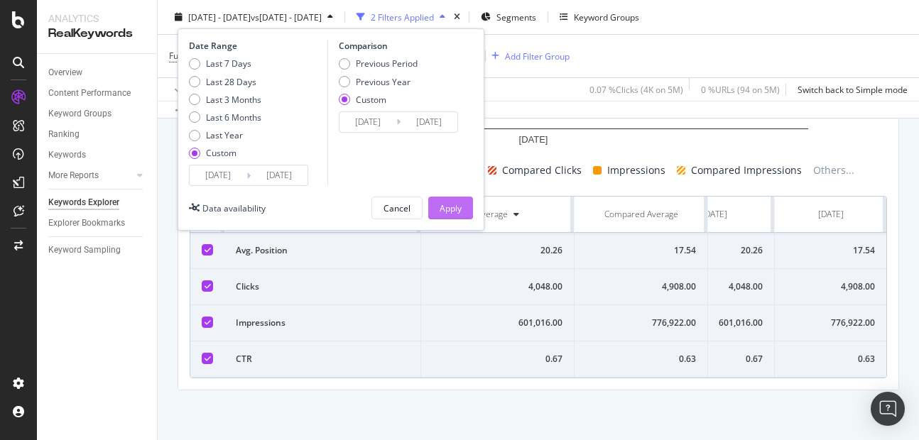
click at [440, 200] on div "Apply" at bounding box center [450, 207] width 22 height 21
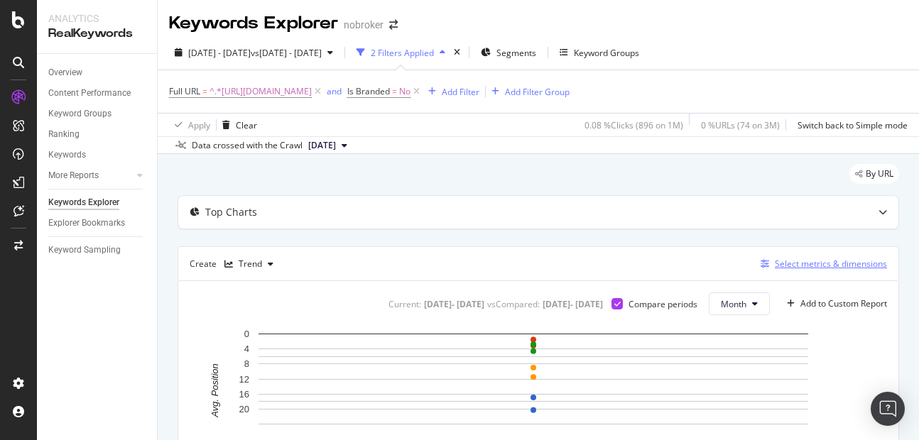
click at [826, 263] on div "Select metrics & dimensions" at bounding box center [831, 264] width 112 height 12
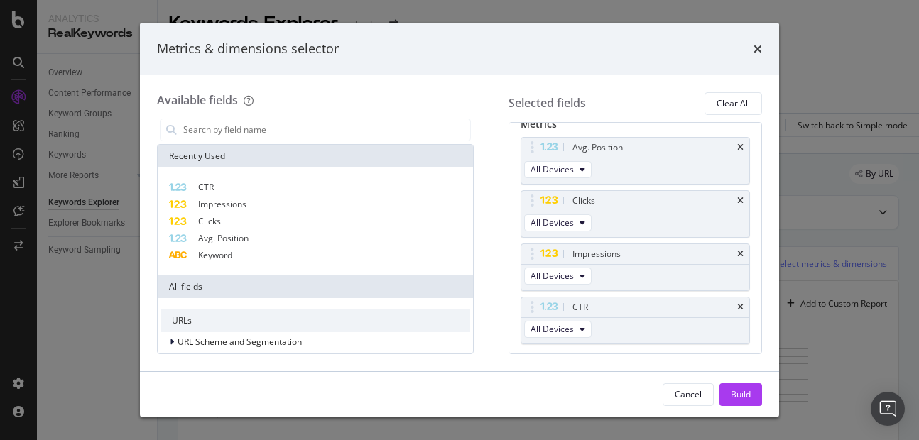
scroll to position [97, 0]
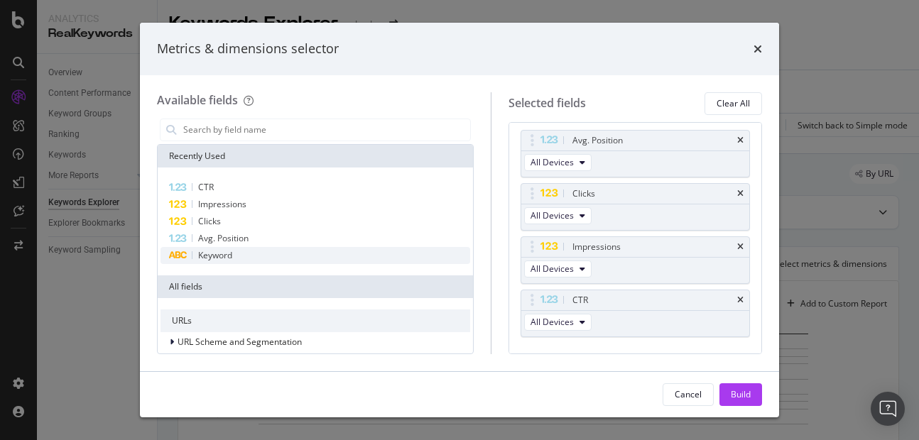
click at [270, 247] on div "Keyword" at bounding box center [315, 255] width 310 height 17
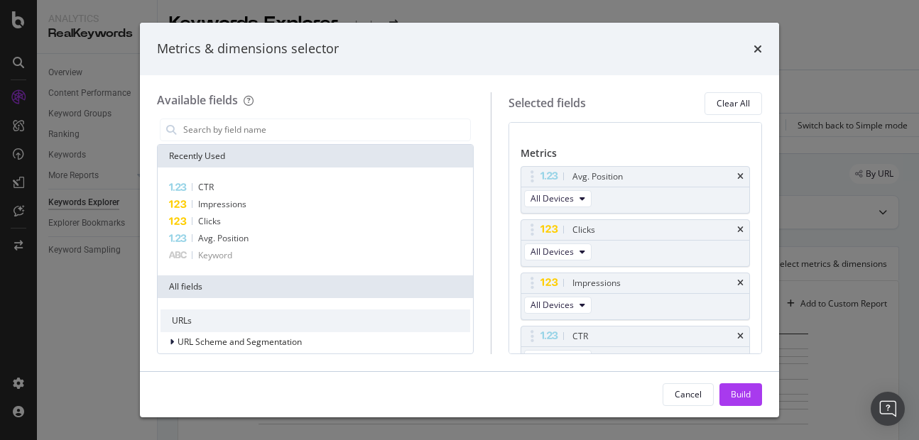
scroll to position [31, 0]
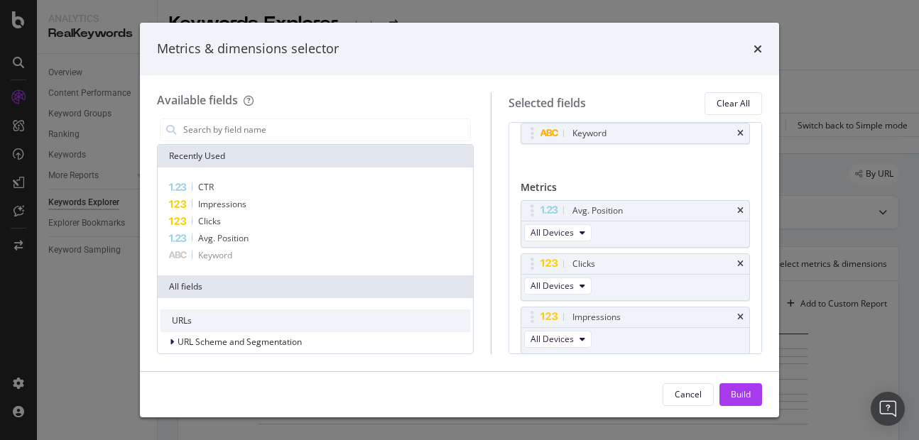
click at [730, 383] on div "Cancel Build" at bounding box center [459, 394] width 639 height 45
click at [743, 398] on div "Build" at bounding box center [741, 394] width 20 height 12
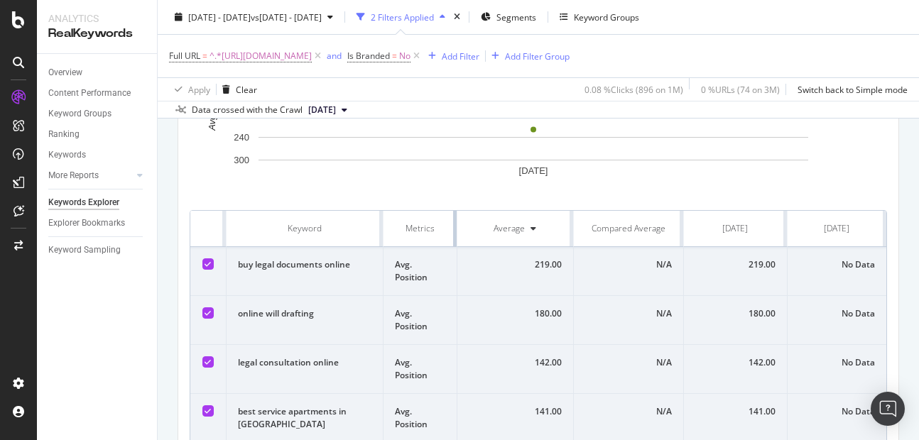
drag, startPoint x: 496, startPoint y: 244, endPoint x: 427, endPoint y: 251, distance: 69.2
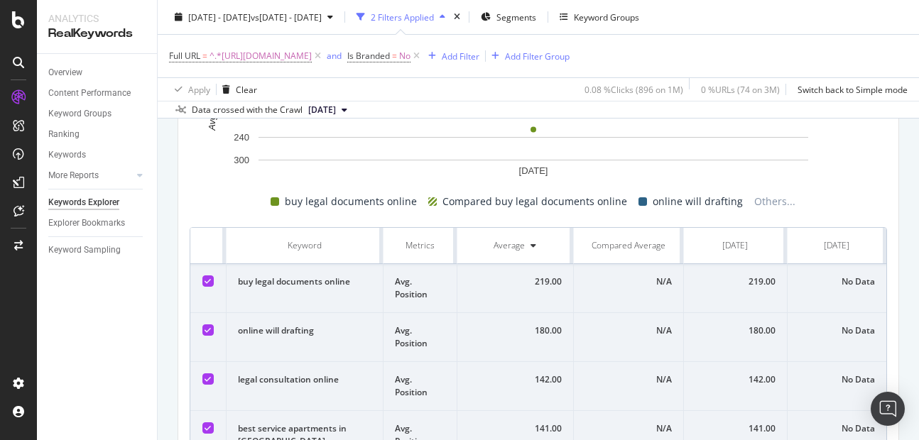
scroll to position [45, 0]
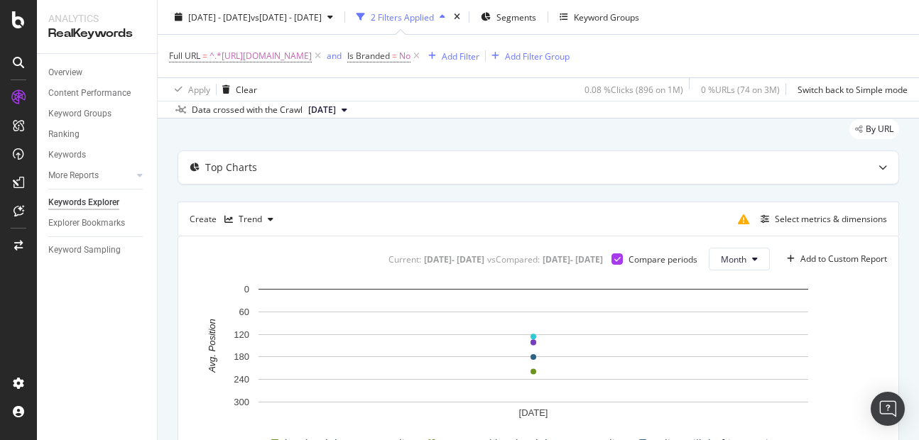
click at [824, 229] on div "Select metrics & dimensions" at bounding box center [809, 219] width 155 height 23
click at [826, 218] on div "Select metrics & dimensions" at bounding box center [831, 219] width 112 height 12
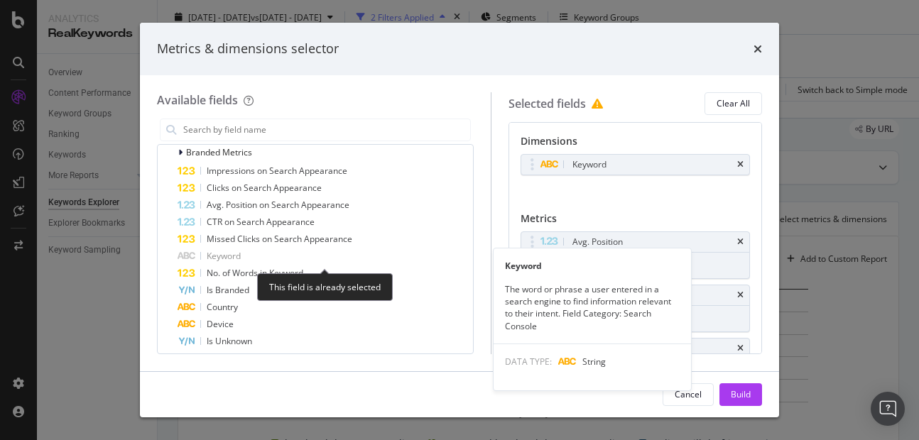
scroll to position [435, 0]
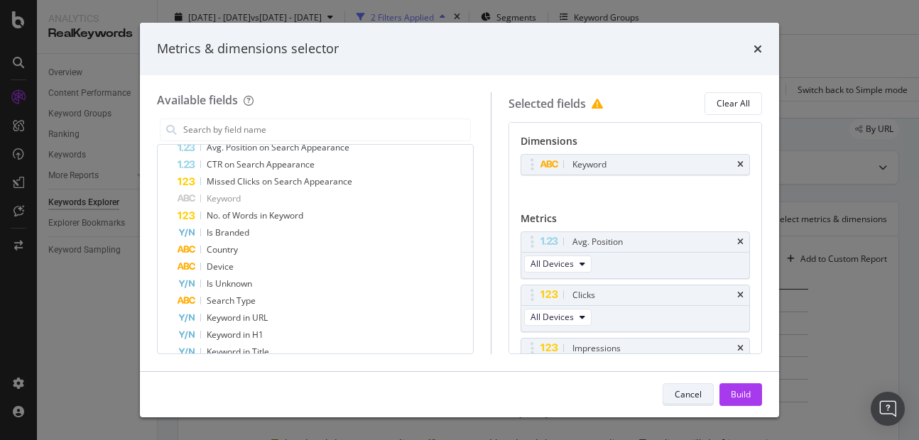
click at [699, 390] on div "Cancel" at bounding box center [688, 394] width 27 height 12
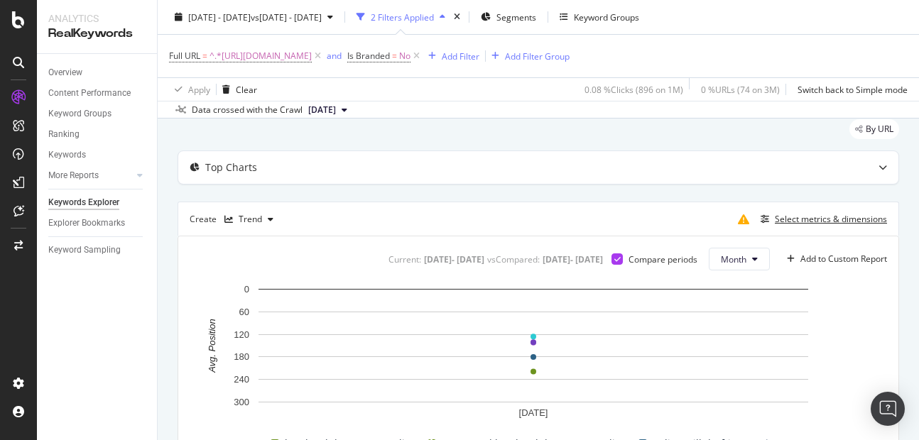
scroll to position [178, 0]
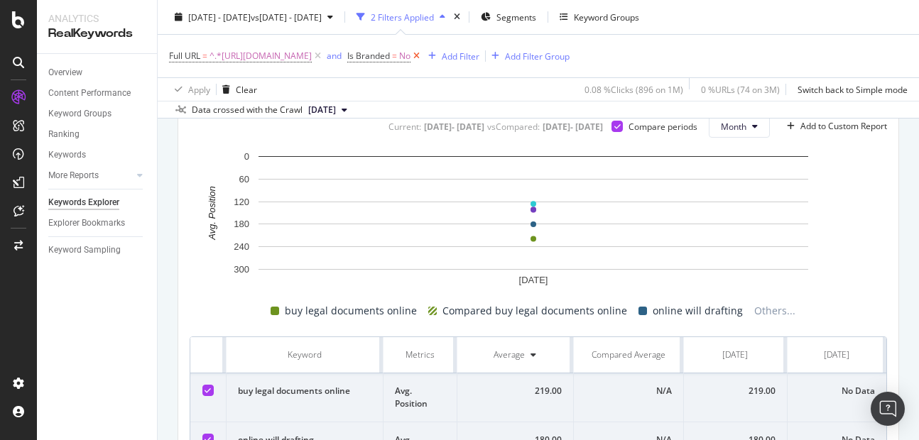
click at [422, 55] on icon at bounding box center [416, 56] width 12 height 14
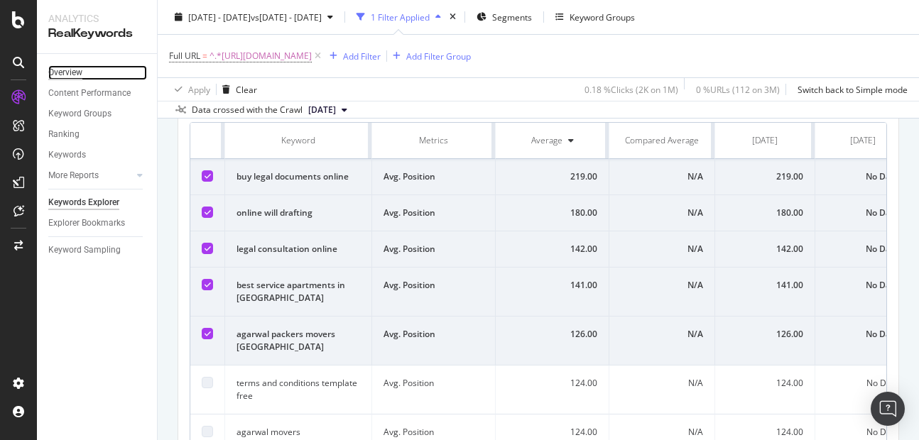
click at [59, 70] on div "Overview" at bounding box center [65, 72] width 34 height 15
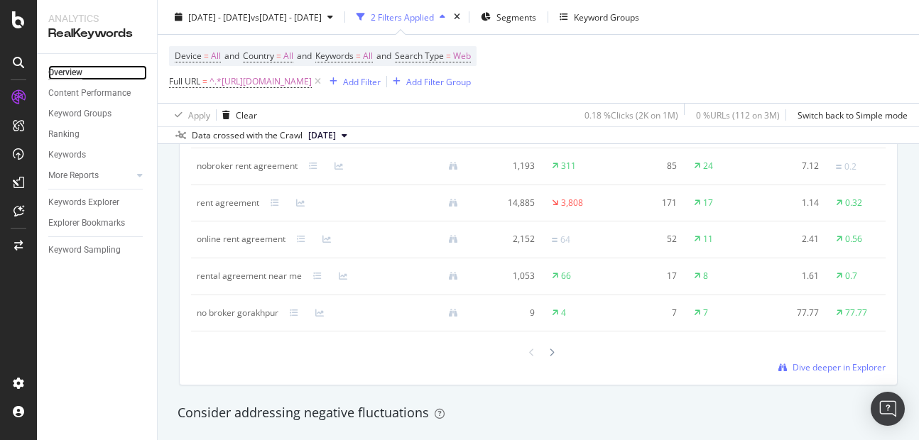
scroll to position [1412, 0]
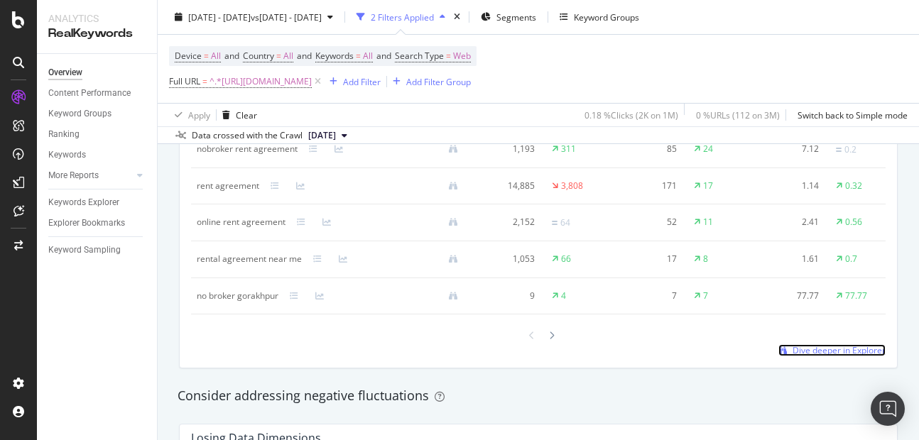
click at [793, 356] on span "Dive deeper in Explorer" at bounding box center [838, 350] width 93 height 12
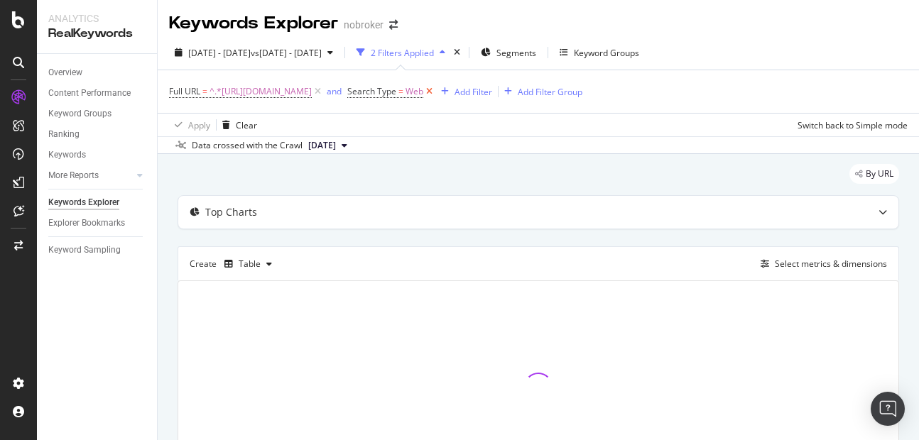
click at [435, 93] on icon at bounding box center [429, 91] width 12 height 14
click at [532, 57] on span "Segments" at bounding box center [512, 53] width 40 height 12
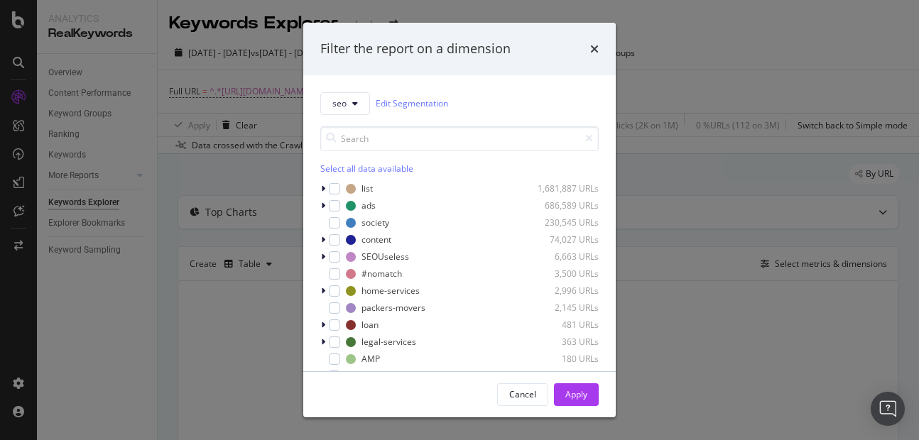
click at [671, 113] on div "Filter the report on a dimension seo Edit Segmentation Select all data availabl…" at bounding box center [459, 220] width 919 height 440
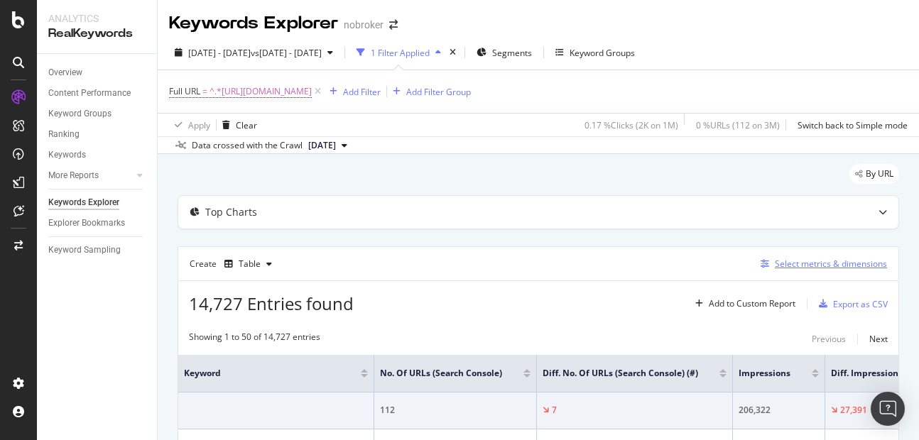
click at [826, 263] on div "Select metrics & dimensions" at bounding box center [831, 264] width 112 height 12
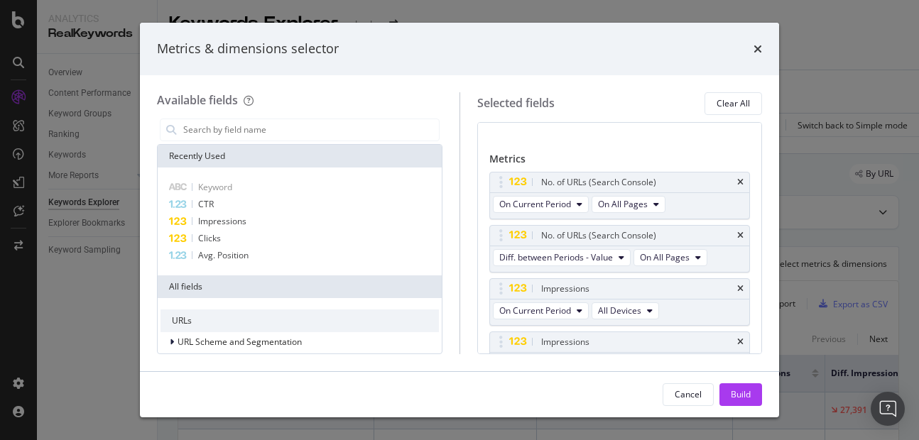
scroll to position [70, 0]
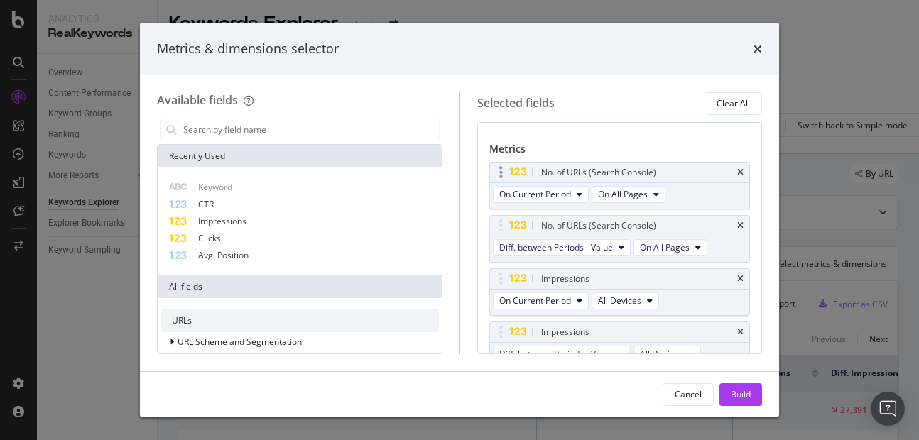
click at [736, 173] on div "No. of URLs (Search Console)" at bounding box center [620, 173] width 260 height 20
click at [726, 173] on div "No. of URLs (Search Console)" at bounding box center [620, 173] width 260 height 20
click at [737, 173] on icon "times" at bounding box center [740, 172] width 6 height 9
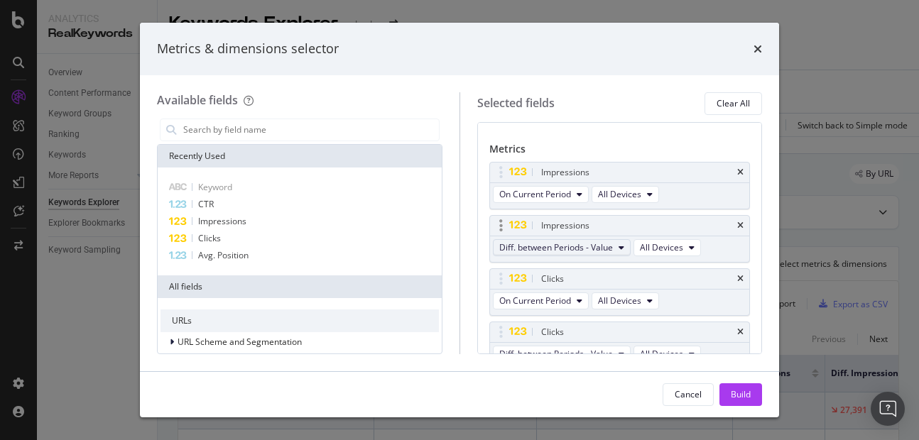
click at [523, 253] on span "Diff. between Periods - Value" at bounding box center [556, 247] width 114 height 12
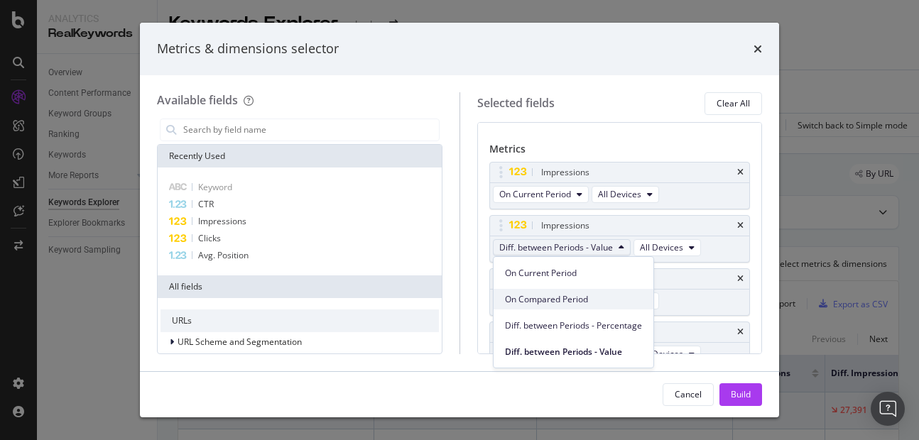
click at [536, 295] on span "On Compared Period" at bounding box center [573, 299] width 137 height 13
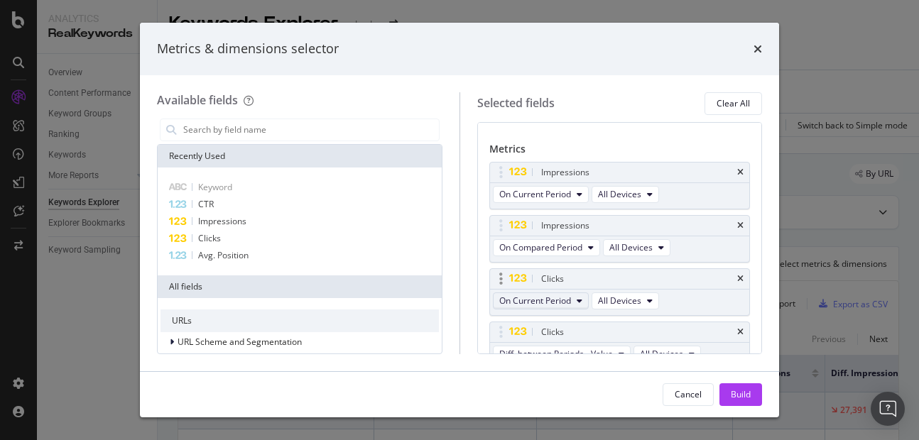
scroll to position [142, 0]
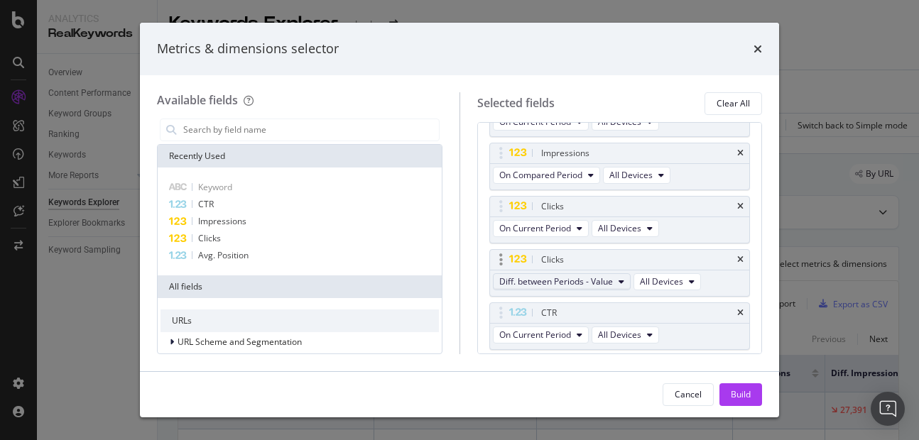
click at [541, 280] on span "Diff. between Periods - Value" at bounding box center [556, 281] width 114 height 12
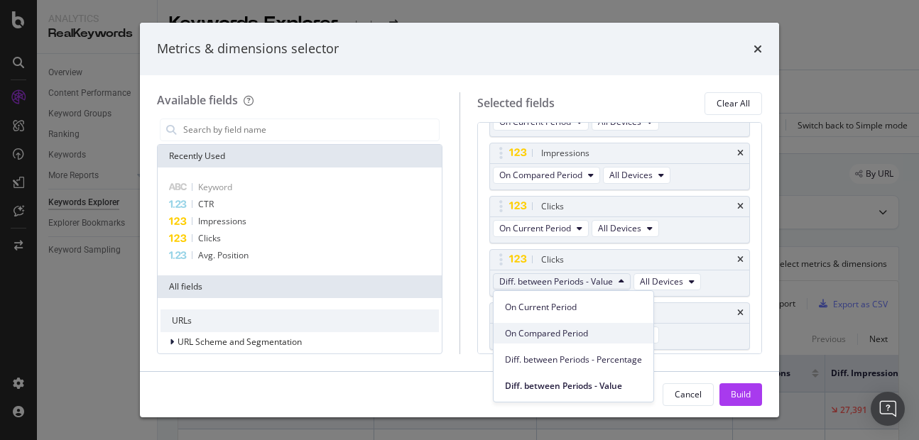
click at [548, 330] on span "On Compared Period" at bounding box center [573, 333] width 137 height 13
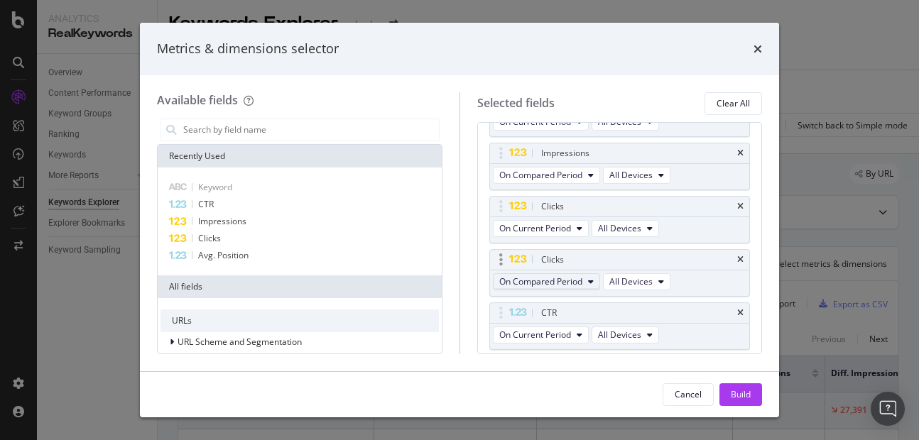
scroll to position [257, 0]
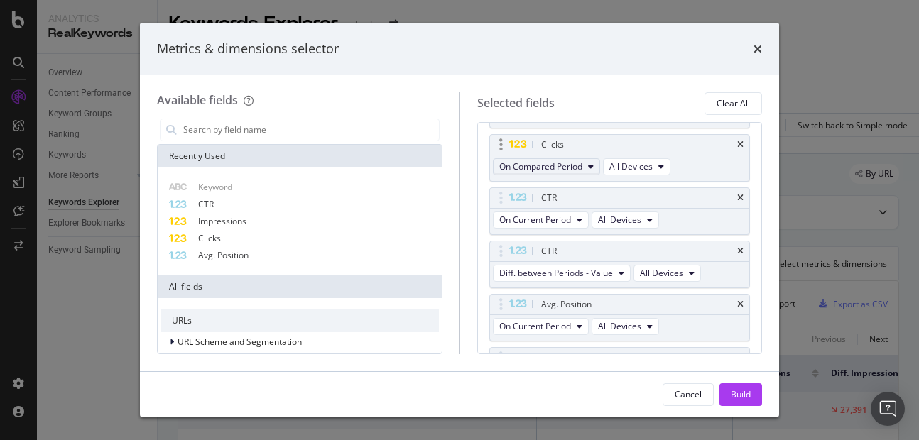
click at [553, 274] on span "Diff. between Periods - Value" at bounding box center [556, 273] width 114 height 12
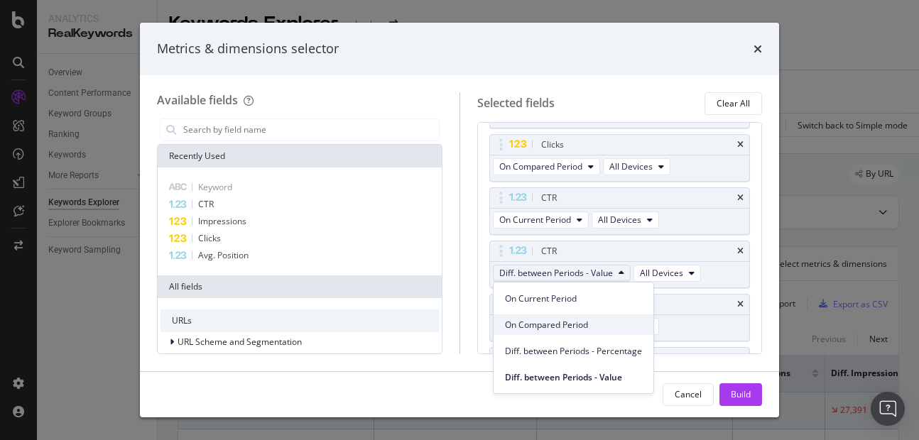
click at [557, 332] on div "On Compared Period" at bounding box center [573, 325] width 160 height 21
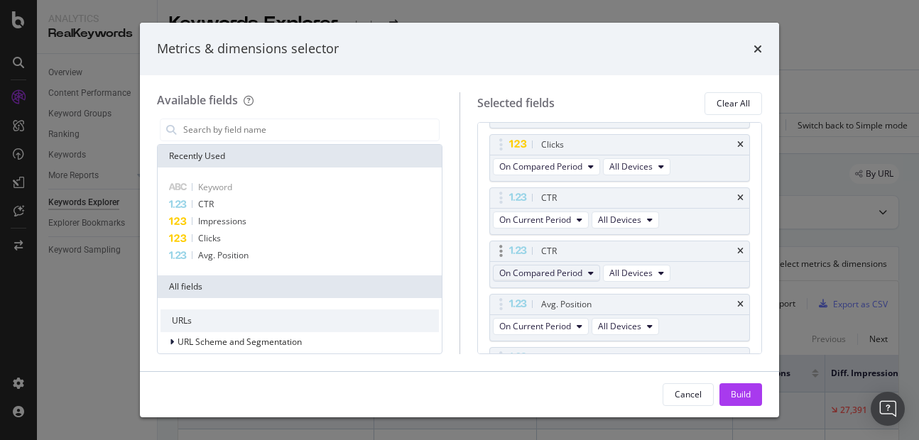
scroll to position [346, 0]
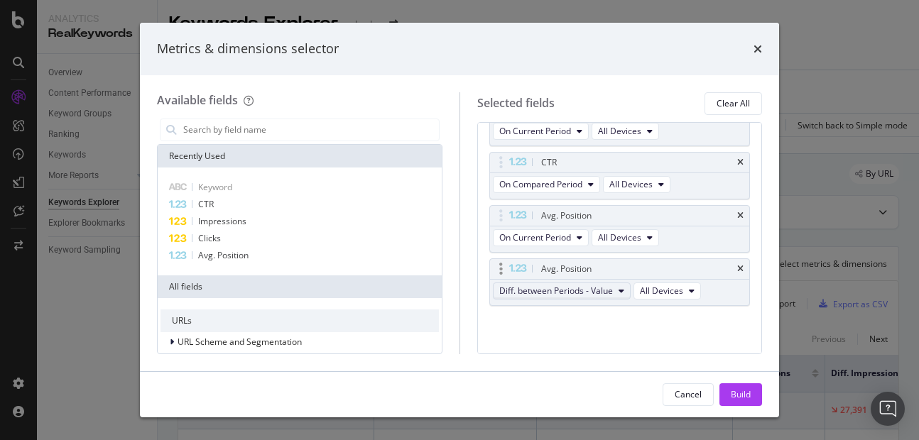
click at [548, 289] on span "Diff. between Periods - Value" at bounding box center [556, 291] width 114 height 12
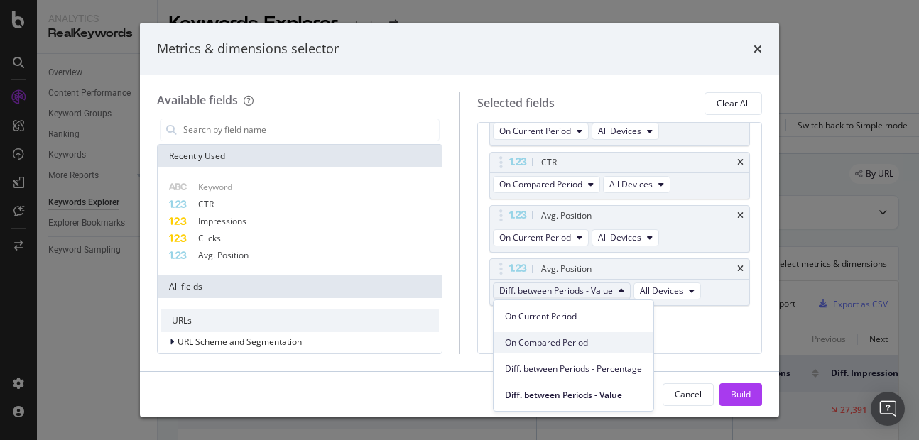
click at [545, 339] on span "On Compared Period" at bounding box center [573, 343] width 137 height 13
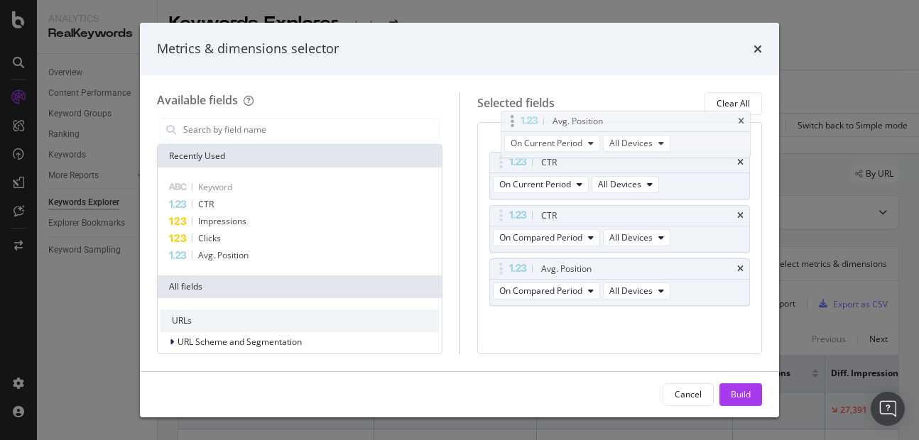
drag, startPoint x: 507, startPoint y: 216, endPoint x: 518, endPoint y: 119, distance: 97.9
click at [518, 119] on body "Analytics RealKeywords Overview Content Performance Keyword Groups Ranking Keyw…" at bounding box center [459, 220] width 919 height 440
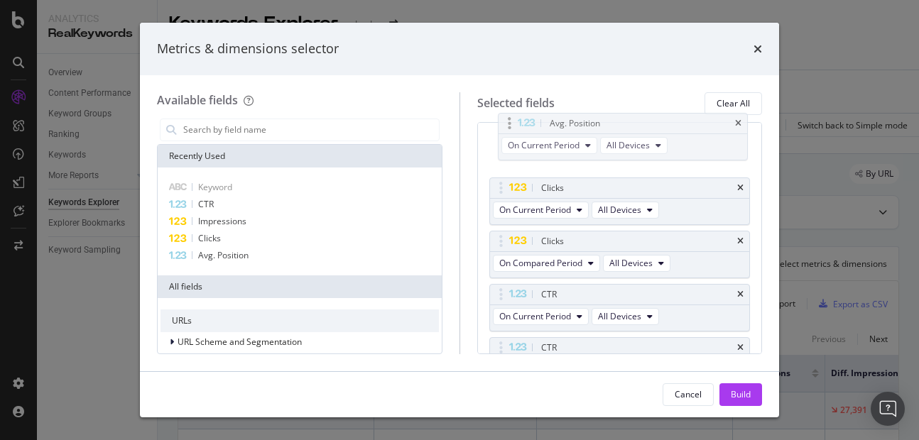
scroll to position [212, 0]
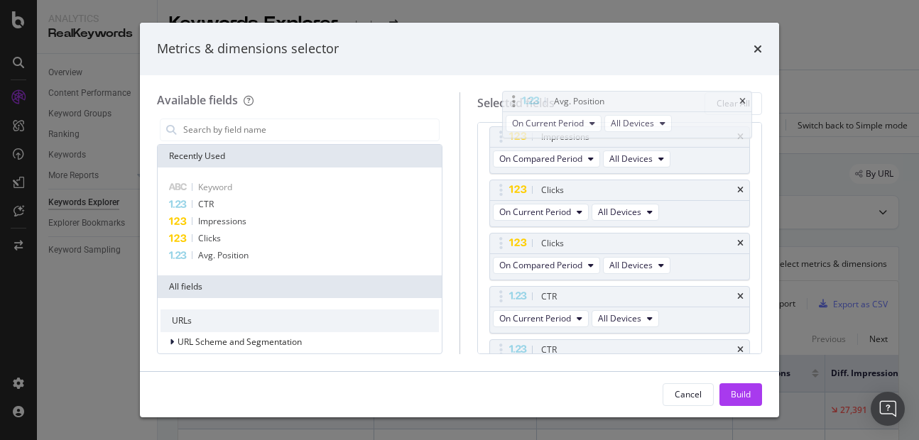
drag, startPoint x: 503, startPoint y: 231, endPoint x: 515, endPoint y: 101, distance: 130.6
click at [515, 101] on body "Analytics RealKeywords Overview Content Performance Keyword Groups Ranking Keyw…" at bounding box center [459, 220] width 919 height 440
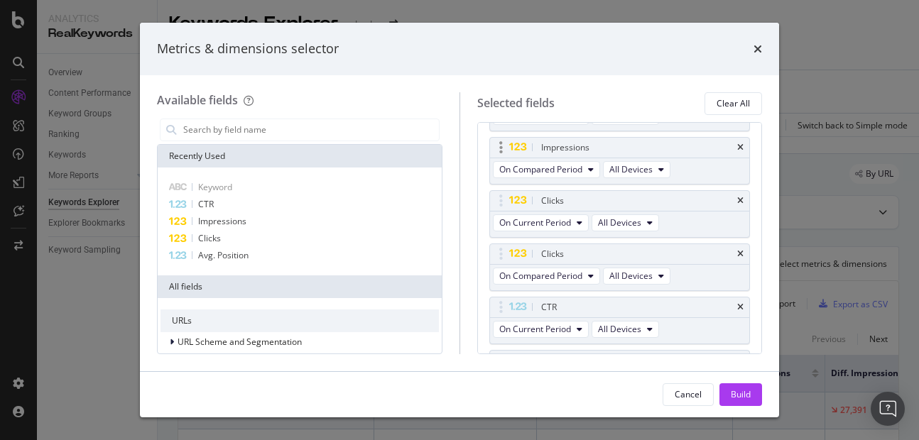
scroll to position [0, 0]
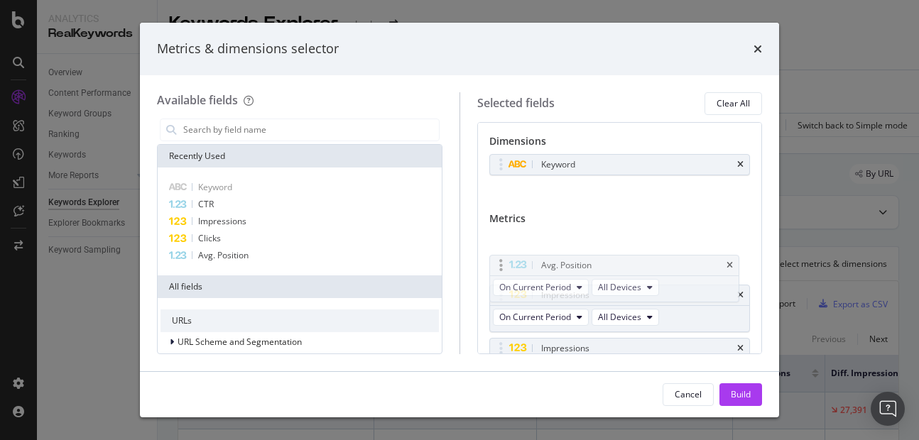
drag, startPoint x: 498, startPoint y: 288, endPoint x: 498, endPoint y: 248, distance: 40.5
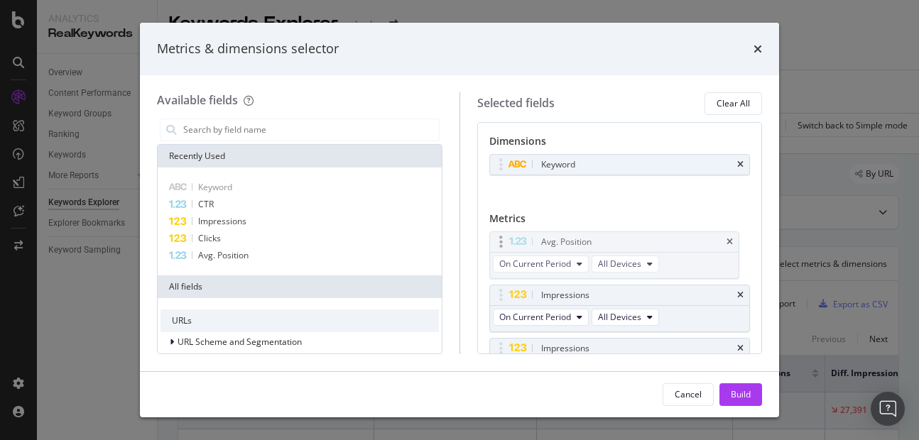
click at [498, 248] on body "Analytics RealKeywords Overview Content Performance Keyword Groups Ranking Keyw…" at bounding box center [459, 220] width 919 height 440
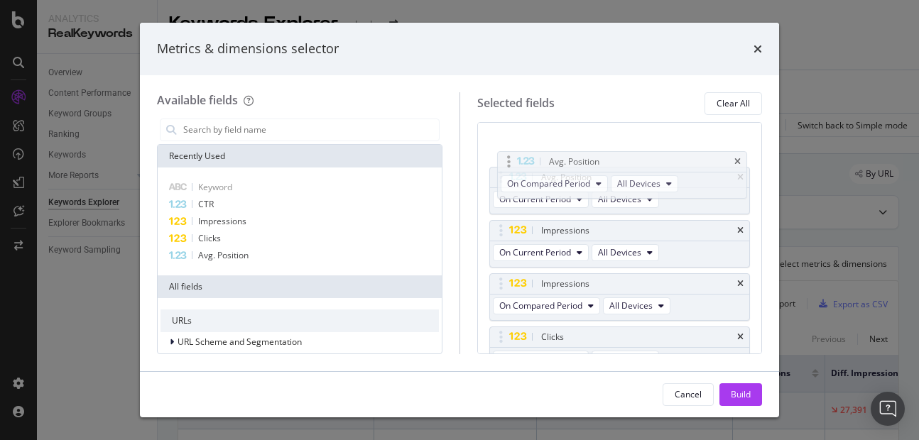
scroll to position [115, 0]
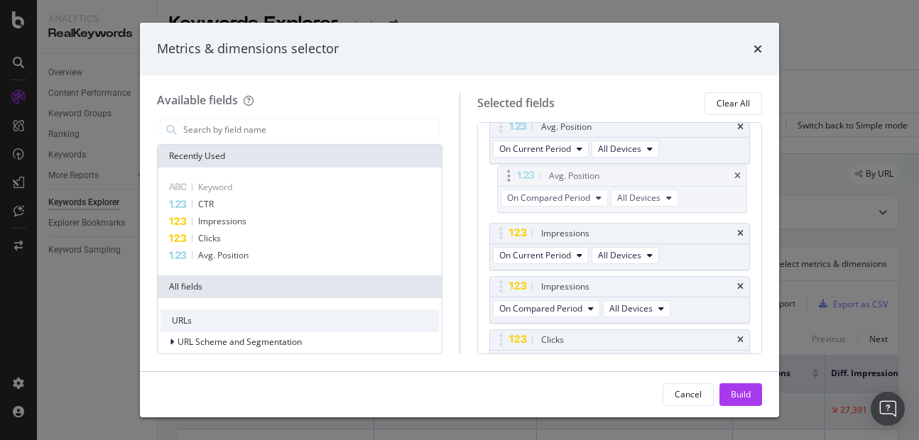
drag, startPoint x: 506, startPoint y: 266, endPoint x: 513, endPoint y: 173, distance: 93.3
click at [513, 173] on body "Analytics RealKeywords Overview Content Performance Keyword Groups Ranking Keyw…" at bounding box center [459, 220] width 919 height 440
click at [740, 391] on div "Build" at bounding box center [741, 394] width 20 height 12
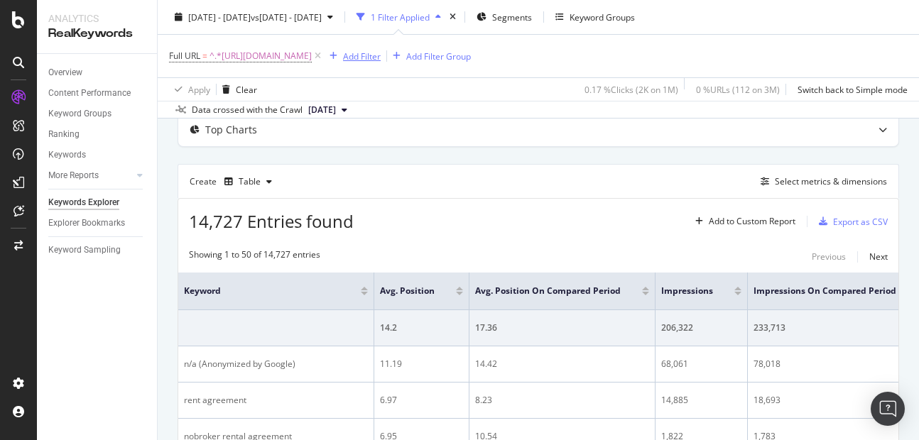
click at [381, 59] on div "Add Filter" at bounding box center [362, 56] width 38 height 12
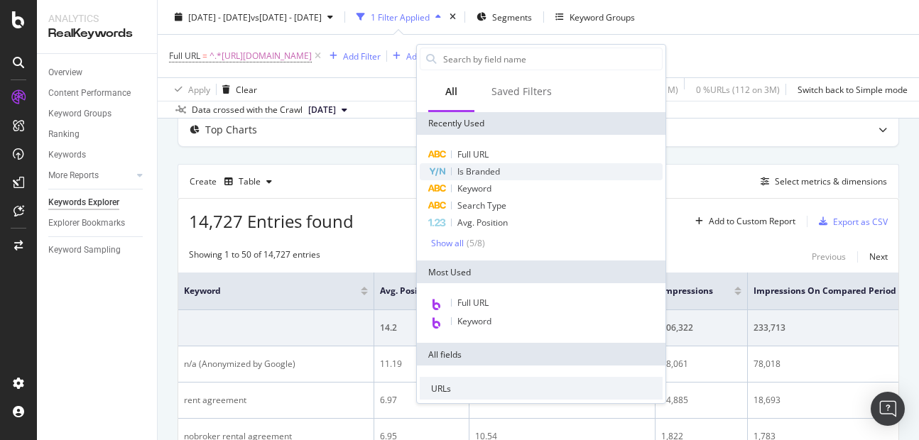
click at [464, 177] on span "Is Branded" at bounding box center [478, 171] width 43 height 12
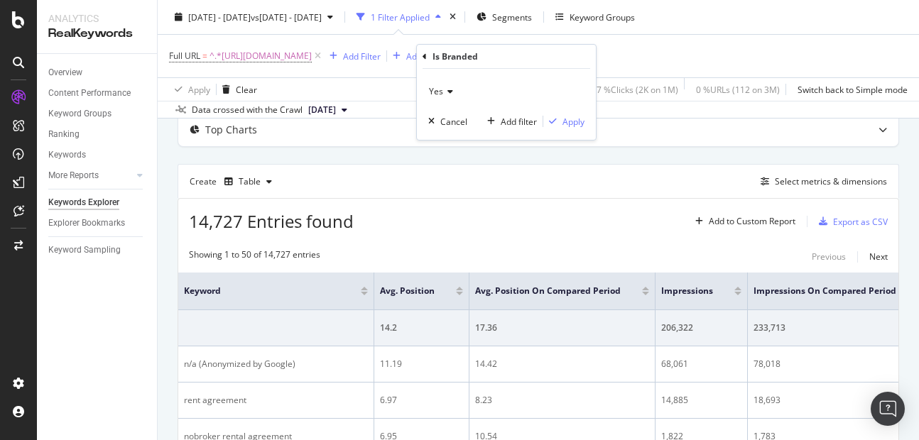
click at [432, 85] on span "Yes" at bounding box center [436, 91] width 14 height 12
click at [453, 121] on div "Yes" at bounding box center [508, 120] width 152 height 18
click at [567, 129] on div "Yes Cancel Add filter Apply" at bounding box center [506, 104] width 179 height 71
click at [572, 124] on div "Apply" at bounding box center [573, 122] width 22 height 12
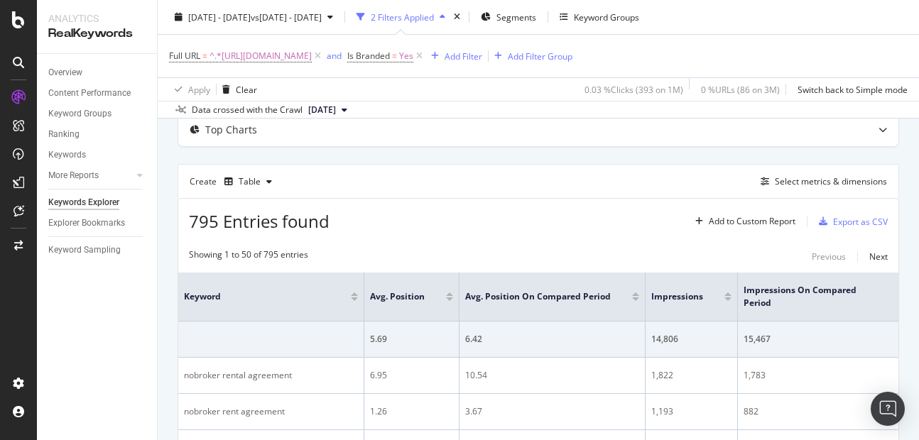
click at [499, 66] on div "Full URL = ^.*[URL][DOMAIN_NAME] and Is Branded = Yes Add Filter Add Filter Gro…" at bounding box center [538, 56] width 738 height 43
click at [413, 57] on span "Yes" at bounding box center [406, 56] width 14 height 20
click at [465, 94] on span "Yes" at bounding box center [460, 89] width 14 height 12
click at [464, 134] on span "No" at bounding box center [464, 137] width 11 height 12
click at [588, 114] on div "Apply" at bounding box center [597, 120] width 22 height 12
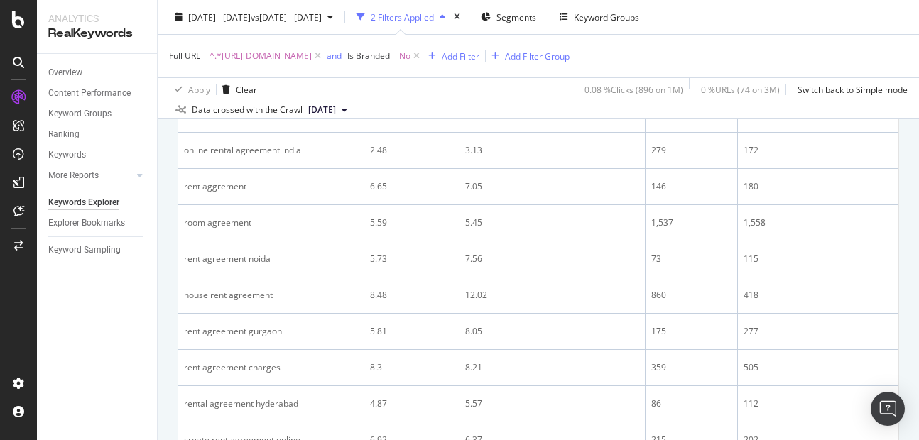
scroll to position [724, 0]
